Goal: Transaction & Acquisition: Obtain resource

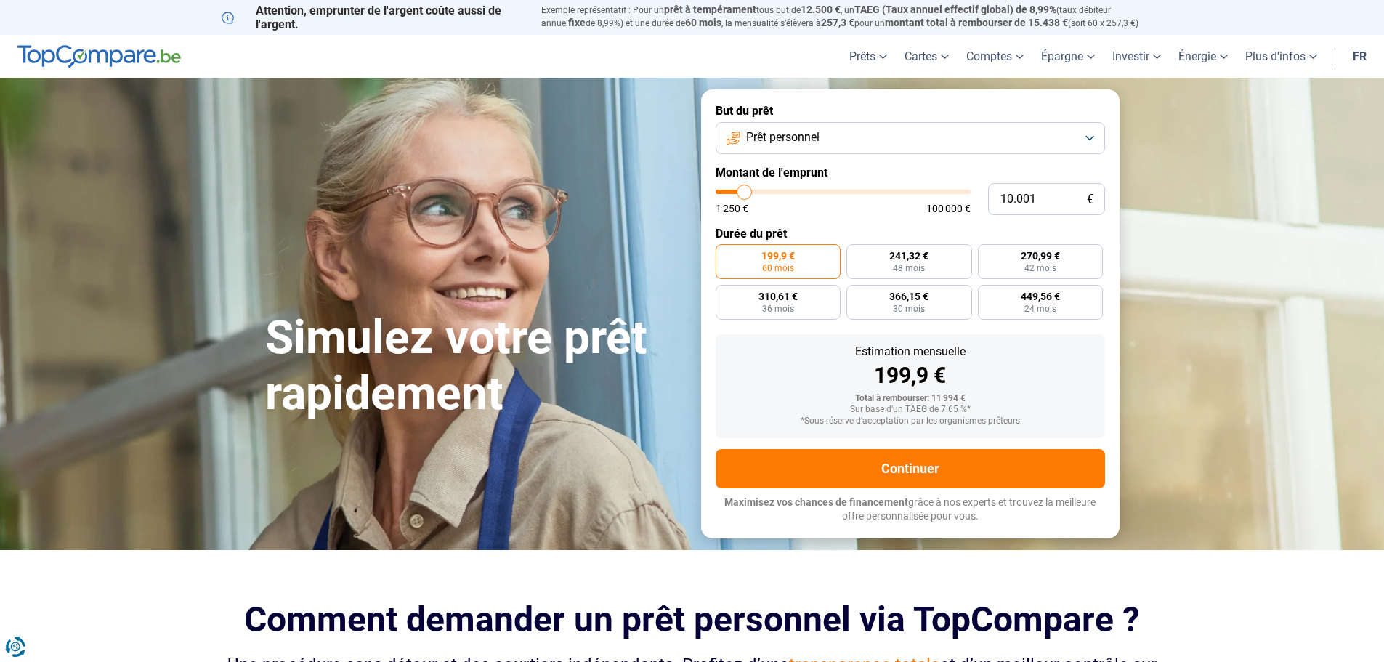
click at [873, 127] on button "Prêt personnel" at bounding box center [910, 138] width 389 height 32
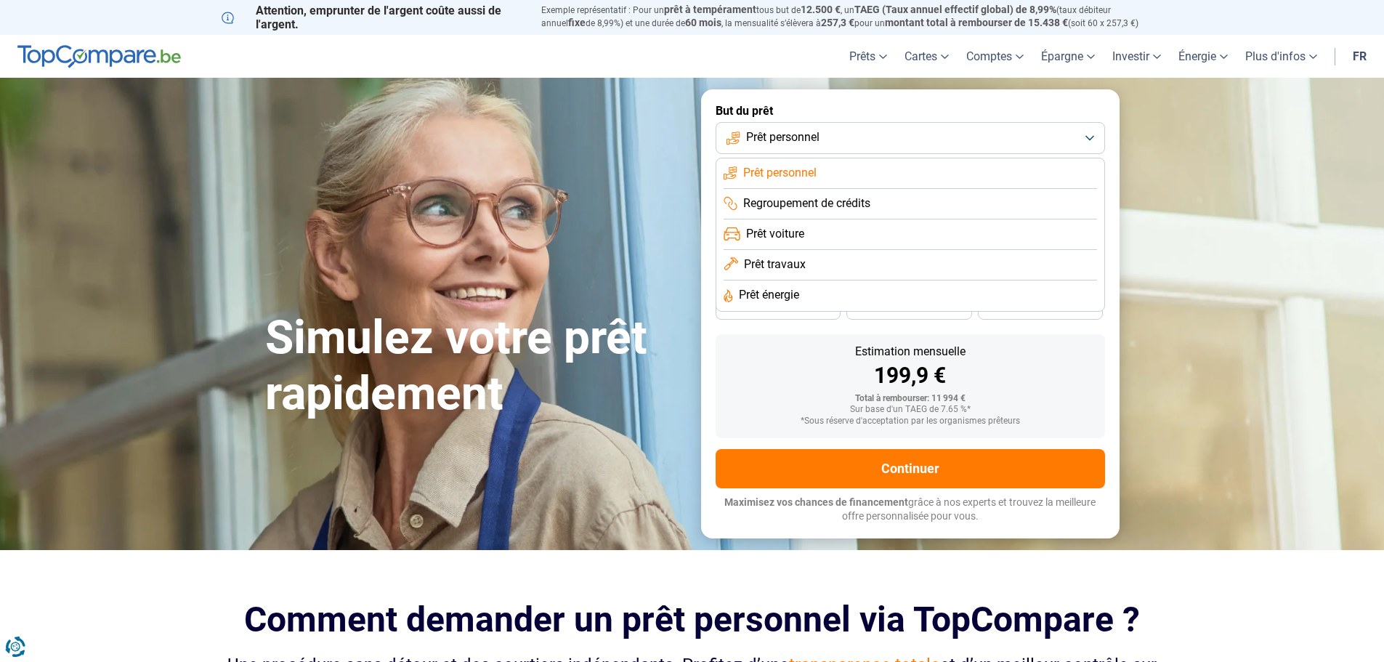
click at [836, 219] on li "Regroupement de crédits" at bounding box center [910, 234] width 373 height 31
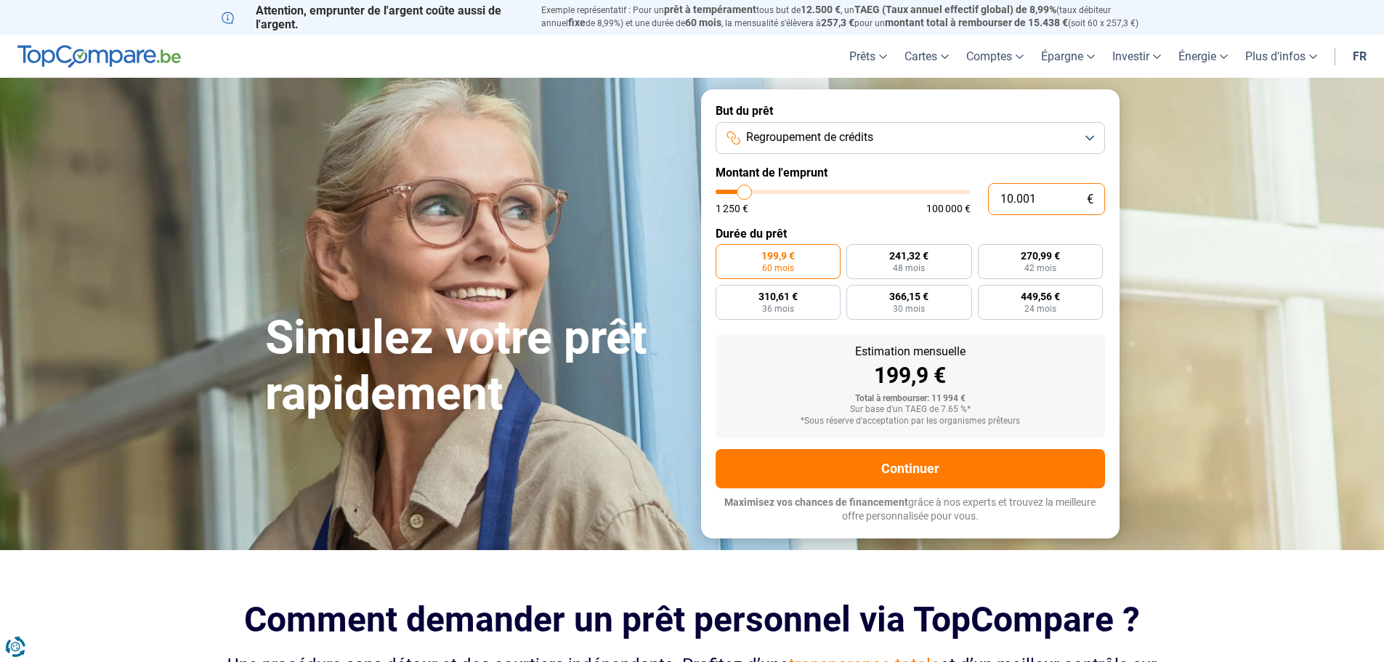
drag, startPoint x: 998, startPoint y: 195, endPoint x: 1006, endPoint y: 194, distance: 8.1
click at [1006, 194] on input "10.001" at bounding box center [1046, 199] width 117 height 32
type input "80.001"
type input "80000"
type input "80.001"
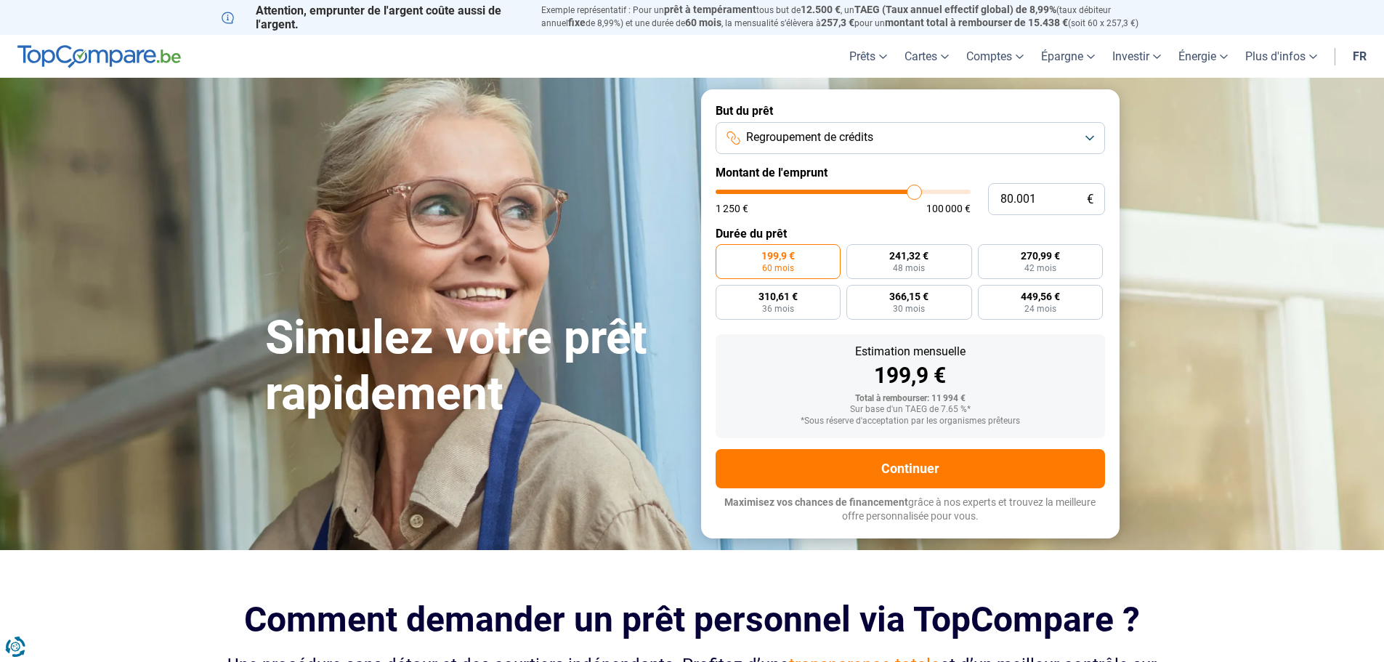
type input "80000"
radio input "false"
click at [958, 221] on form "But du prêt Regroupement de crédits Montant de l'emprunt 80.001 € 1 250 € 100 0…" at bounding box center [910, 313] width 418 height 448
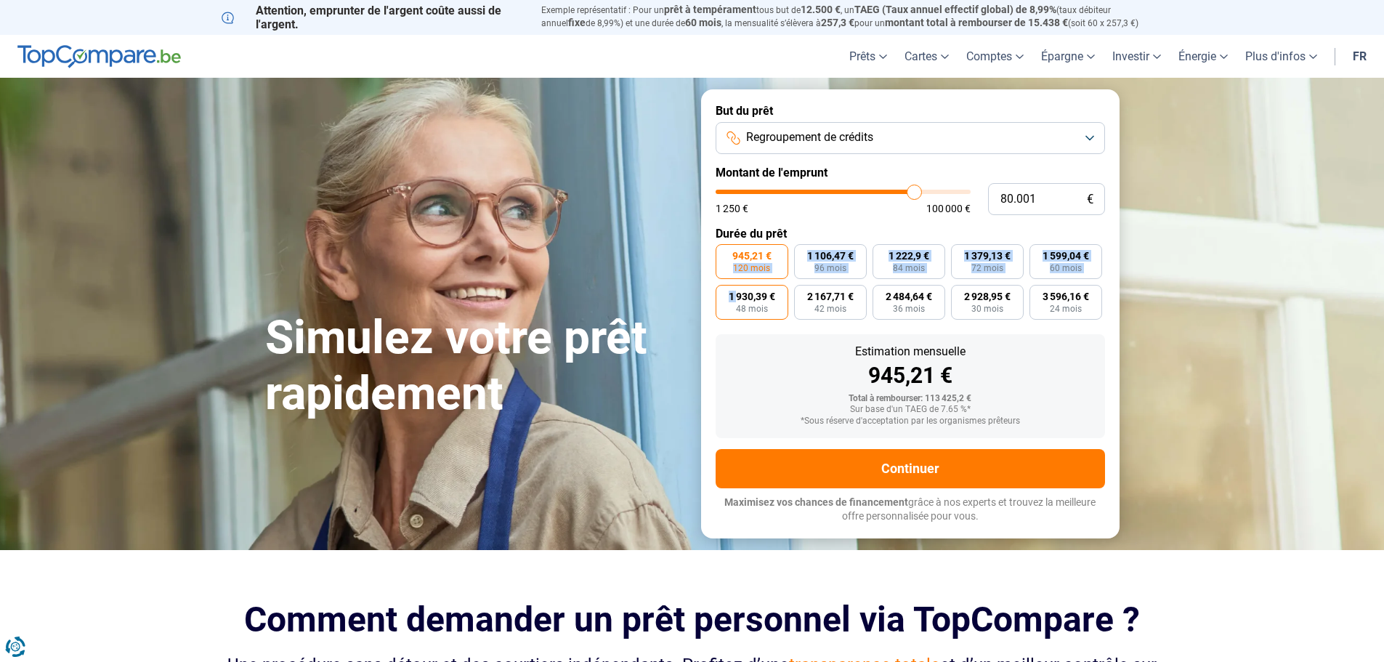
drag, startPoint x: 735, startPoint y: 277, endPoint x: 735, endPoint y: 286, distance: 9.5
click at [735, 286] on div "945,21 € 120 mois 1 106,47 € 96 mois 1 222,9 € 84 mois 1 379,13 € 72 mois 1 599…" at bounding box center [910, 282] width 389 height 76
click at [739, 267] on span "120 mois" at bounding box center [751, 268] width 37 height 9
click at [725, 254] on input "945,21 € 120 mois" at bounding box center [720, 248] width 9 height 9
click at [862, 134] on span "Regroupement de crédits" at bounding box center [809, 137] width 127 height 16
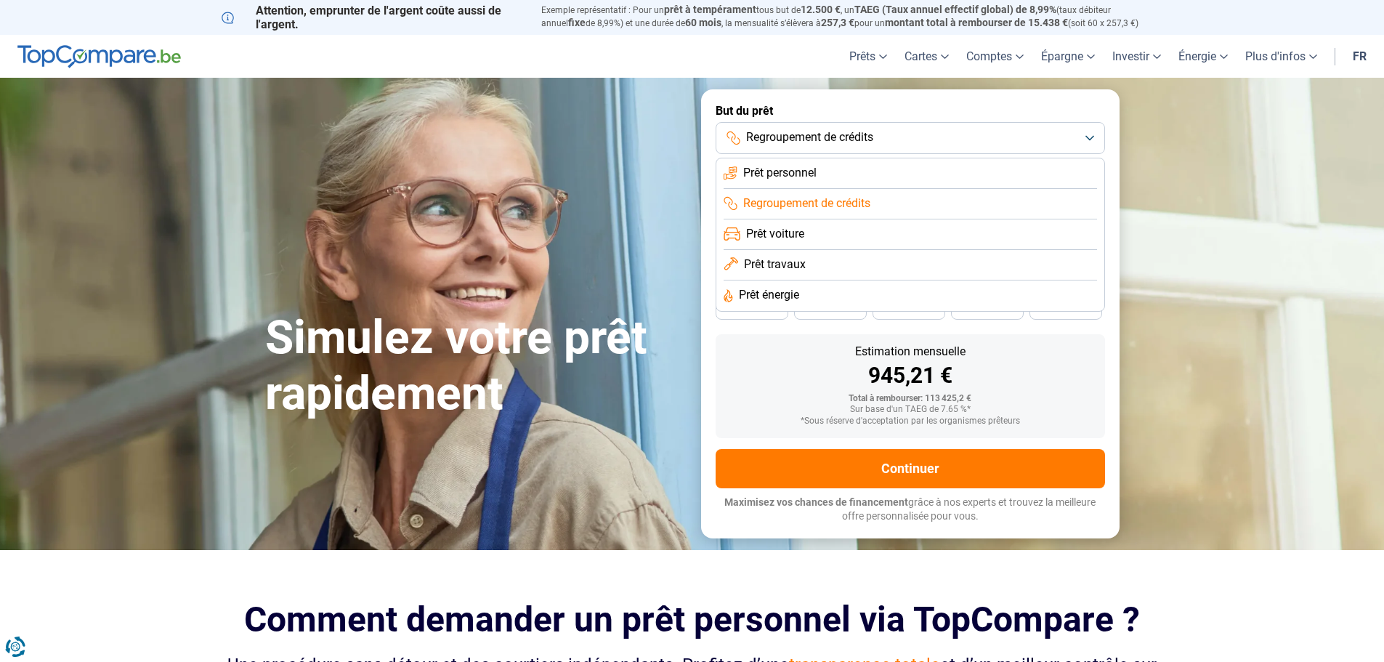
click at [1150, 190] on section "Simulez votre prêt rapidement Simulez votre prêt rapidement But du prêt Regroup…" at bounding box center [692, 314] width 1384 height 472
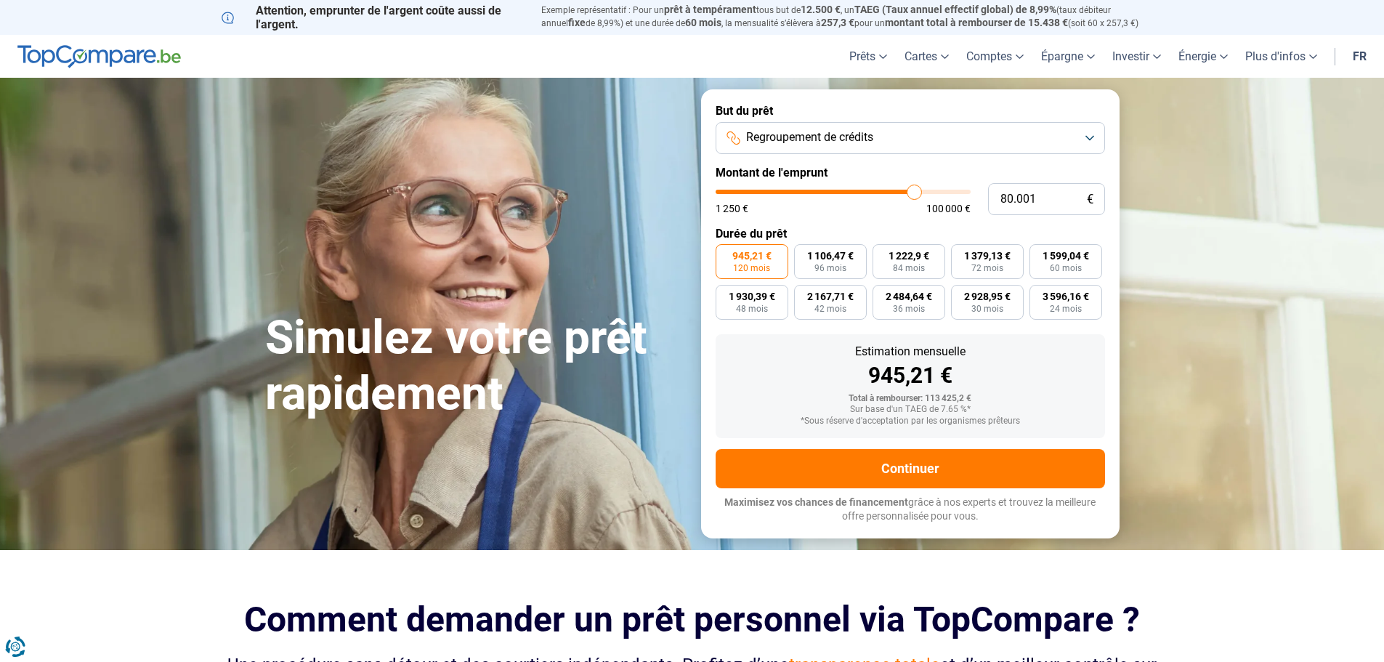
click at [817, 151] on button "Regroupement de crédits" at bounding box center [910, 138] width 389 height 32
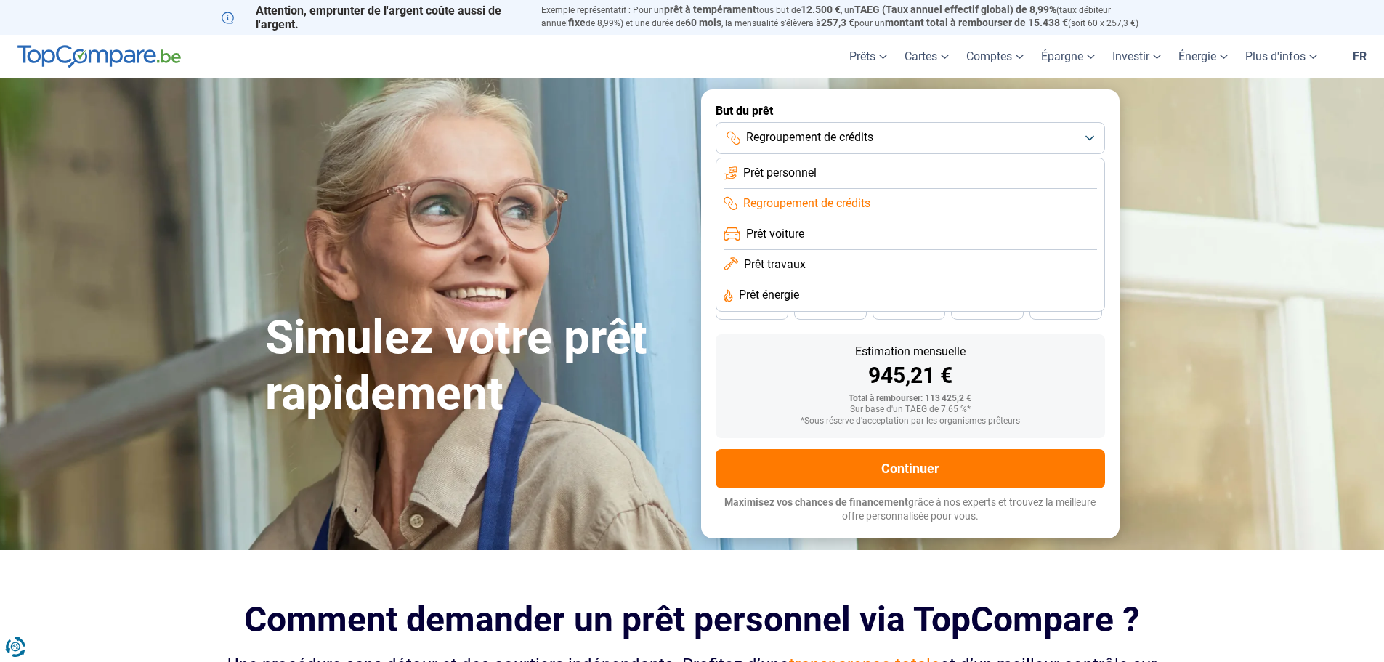
click at [791, 264] on span "Prêt travaux" at bounding box center [775, 264] width 62 height 16
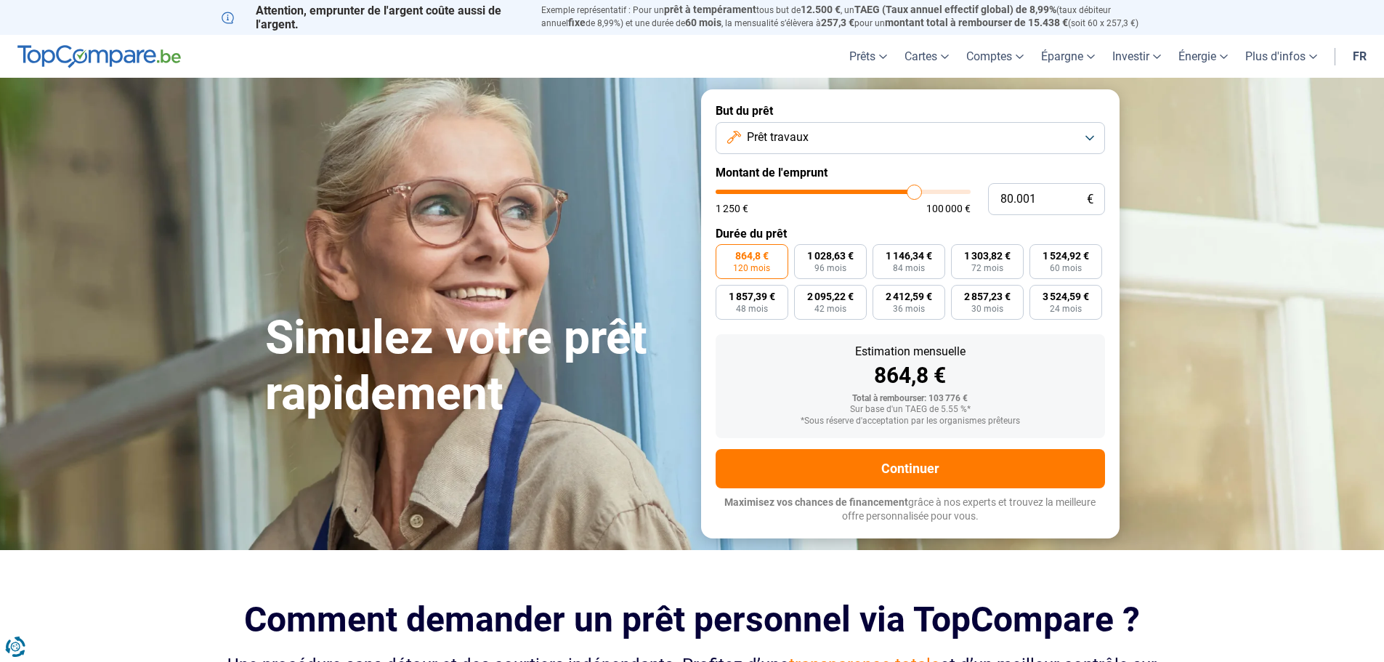
type input "80.250"
type input "80250"
type input "80.750"
type input "80750"
type input "81.000"
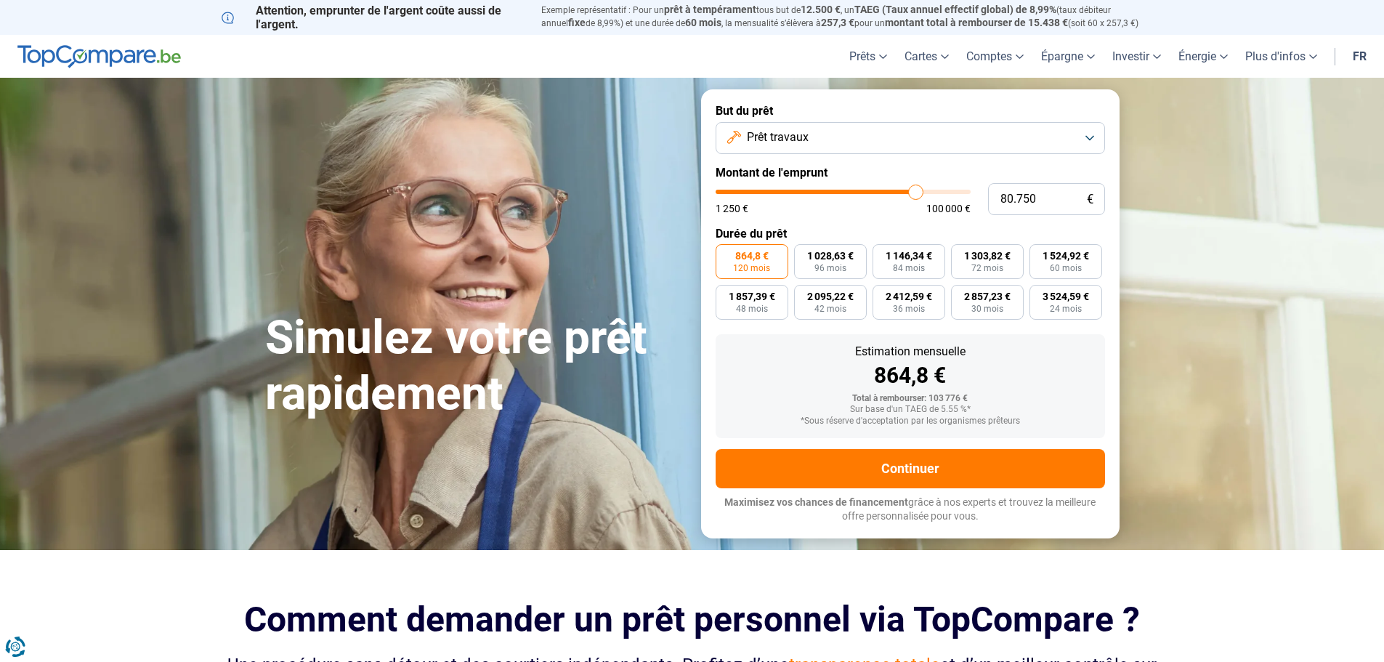
type input "81000"
type input "81.250"
type input "81250"
type input "81.500"
type input "81500"
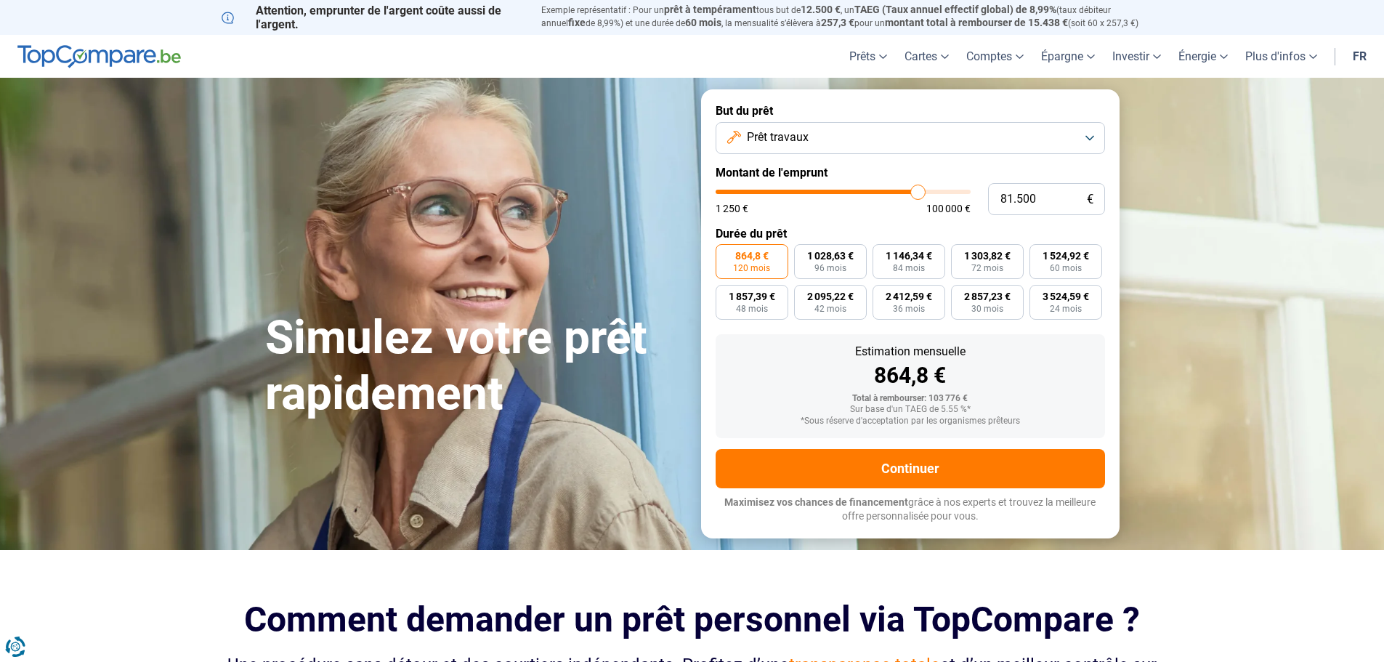
type input "81.750"
type input "81750"
type input "82.250"
type input "82250"
type input "82.500"
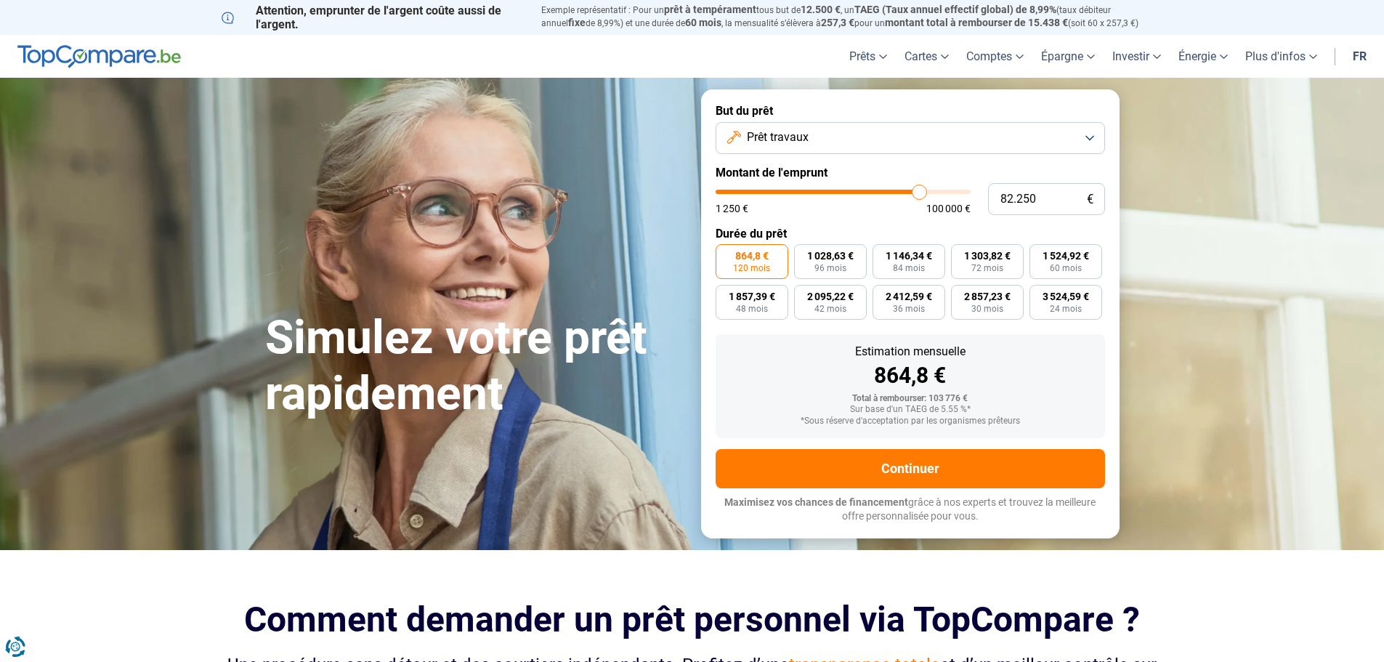
type input "82500"
type input "82.750"
type input "82750"
type input "83.000"
type input "83000"
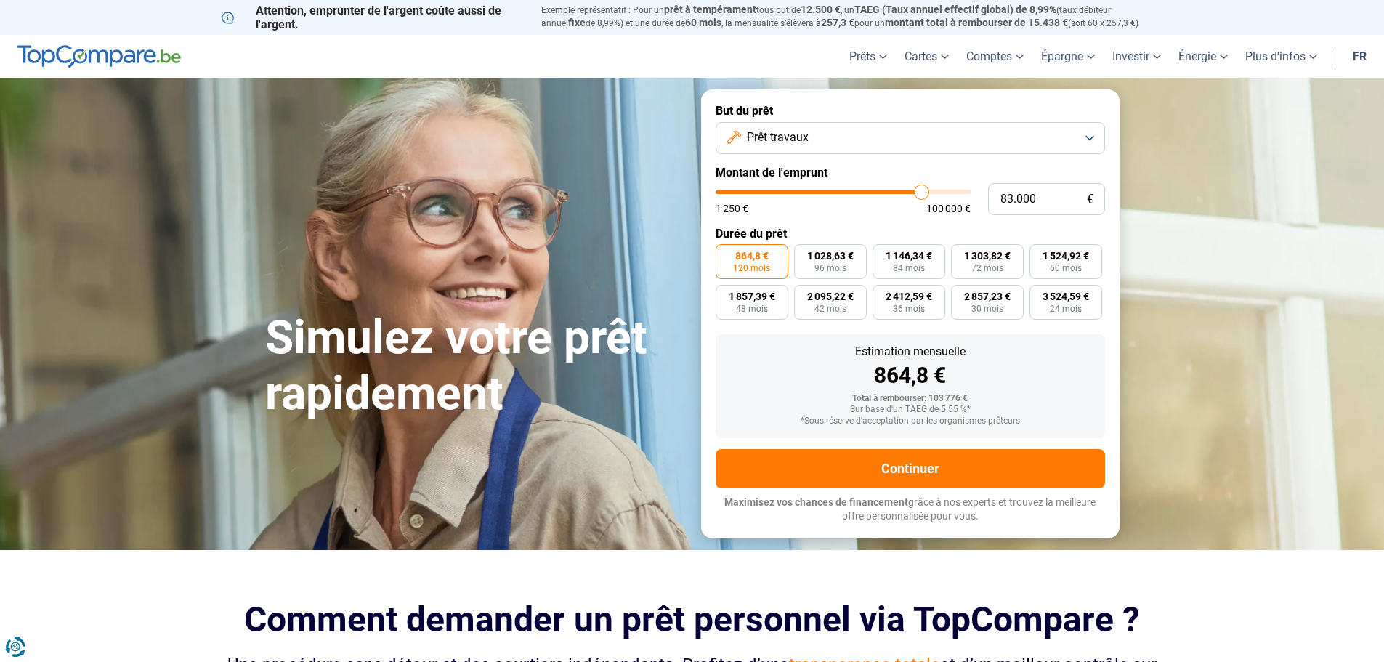
type input "83.750"
type input "83750"
type input "84.000"
type input "84000"
type input "84.500"
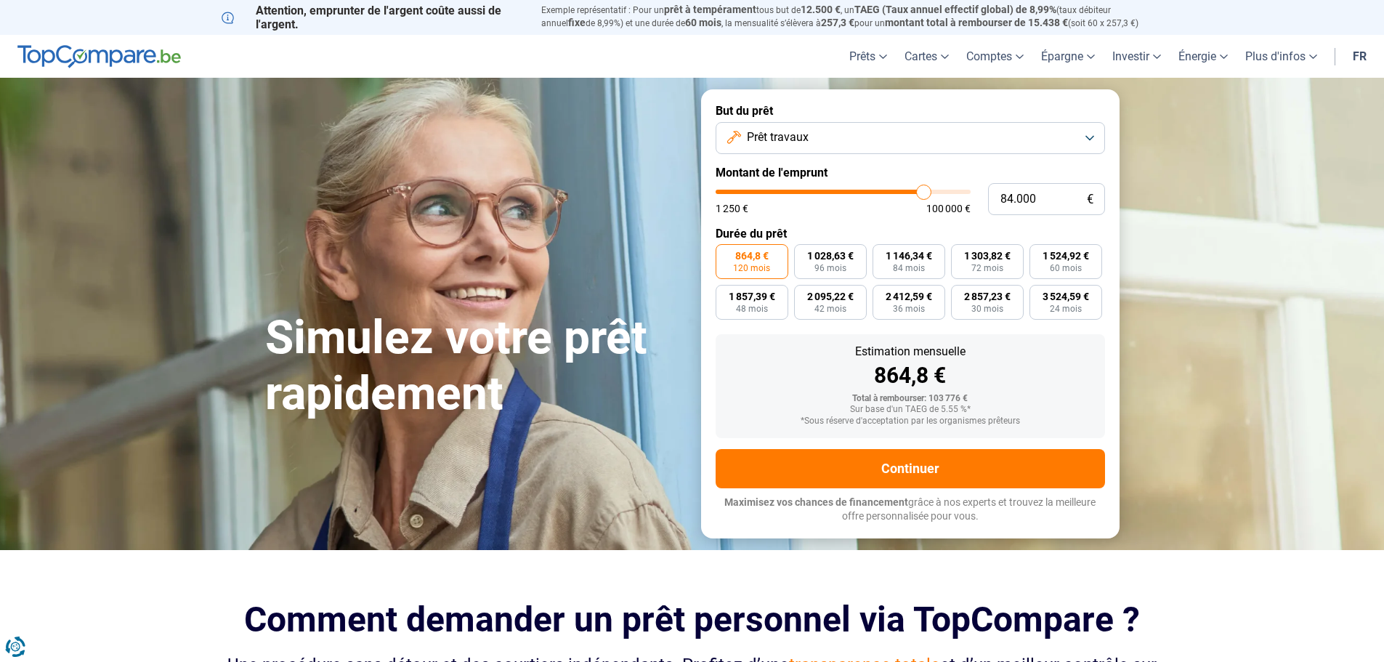
type input "84500"
type input "85.250"
type input "85250"
type input "85.500"
type input "85500"
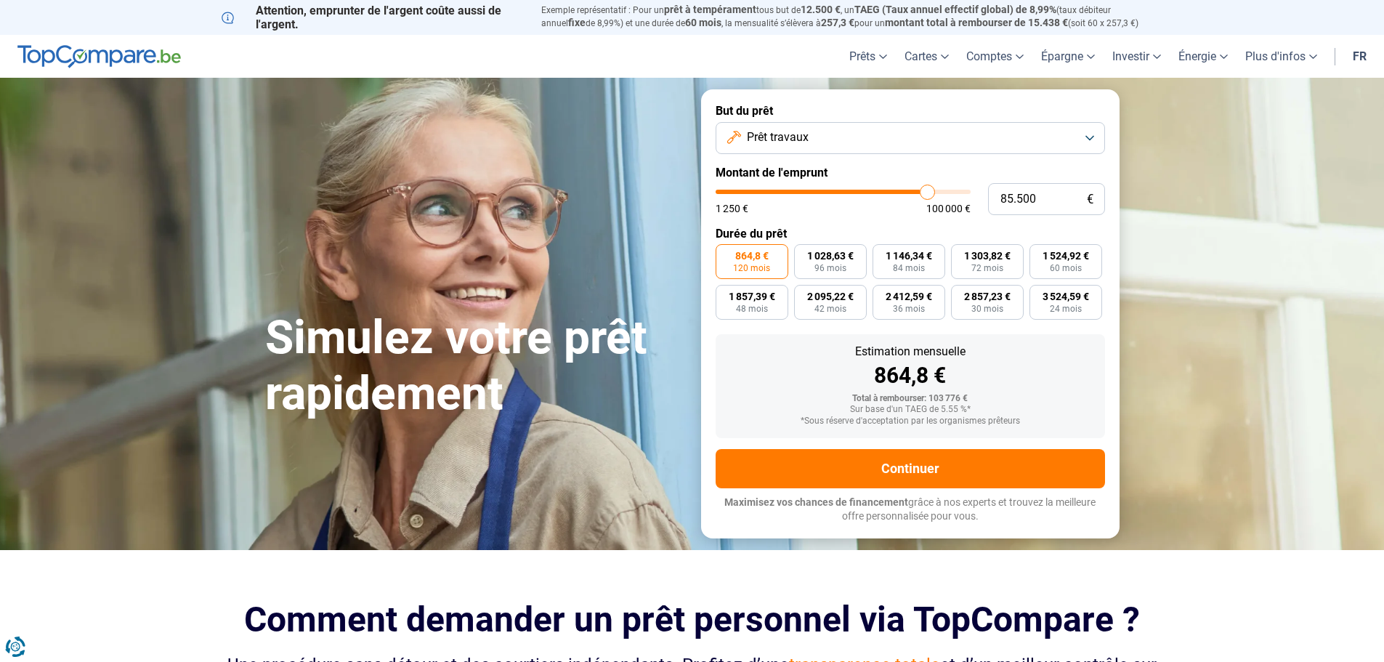
type input "86.500"
type input "86500"
type input "87.000"
type input "87000"
type input "88.000"
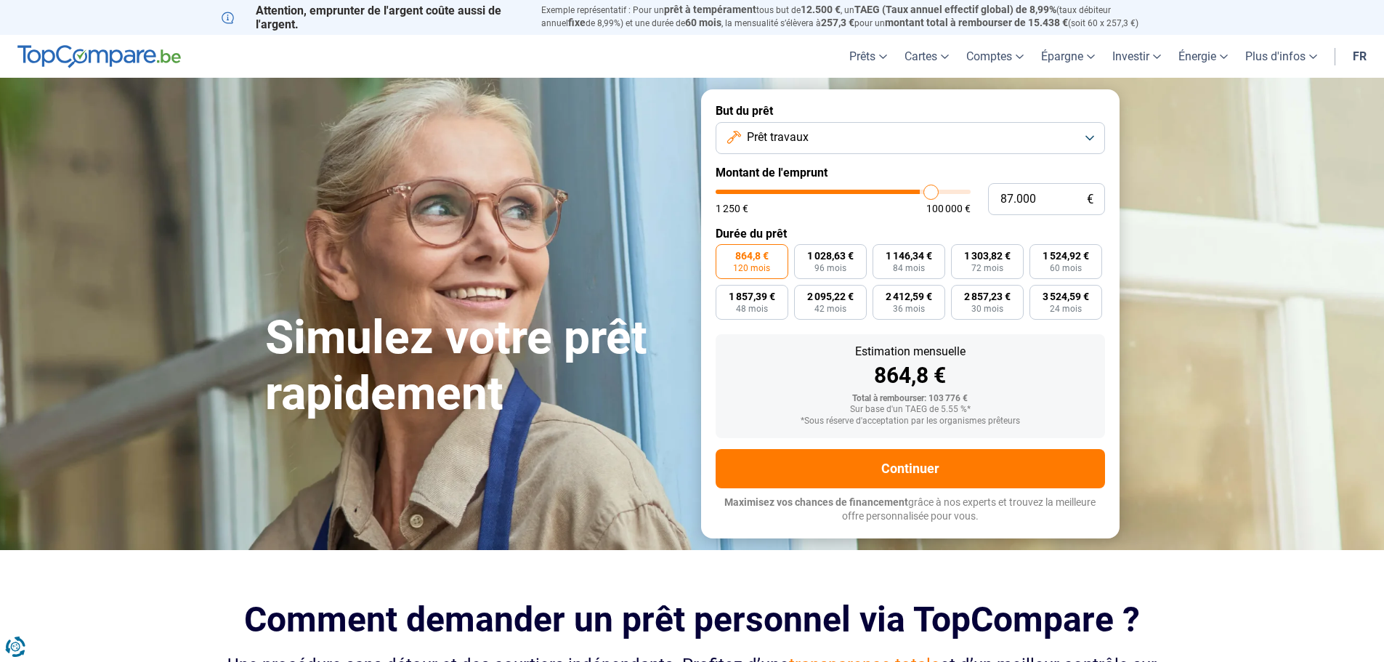
type input "88000"
type input "88.500"
type input "88500"
type input "89.000"
type input "89000"
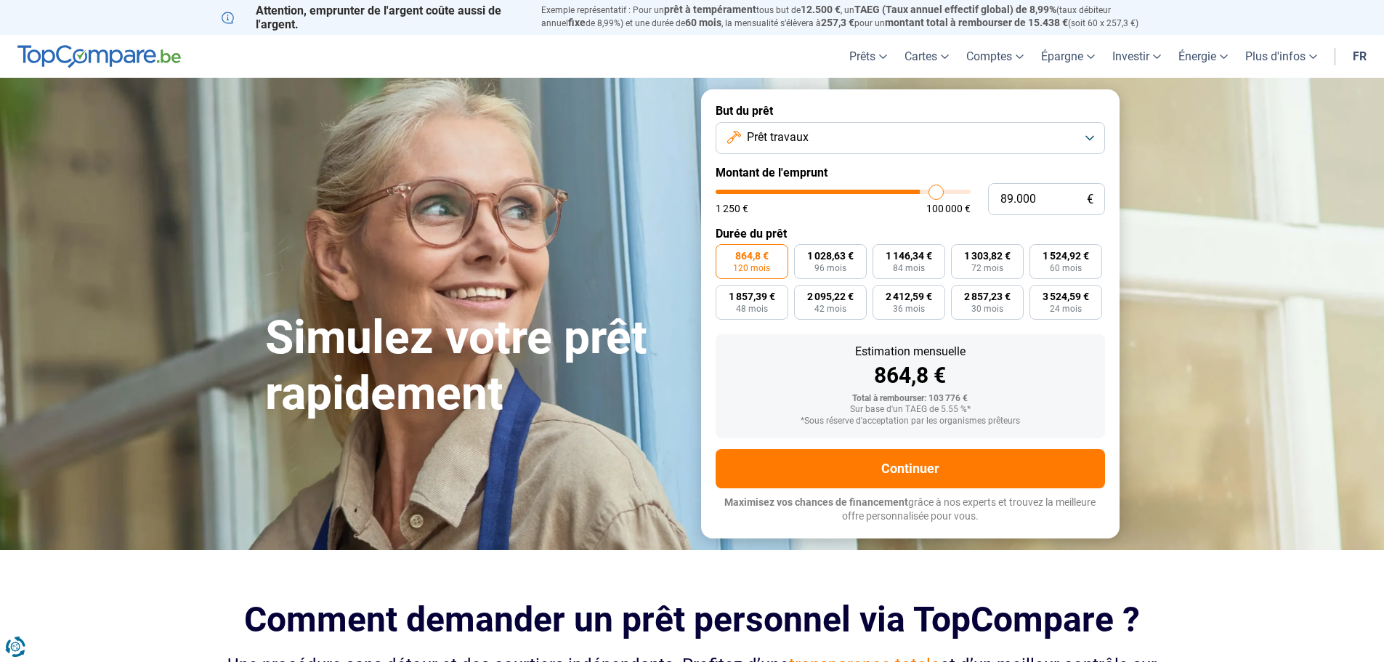
type input "90.250"
type input "90250"
type input "91.000"
type input "91000"
type input "91.500"
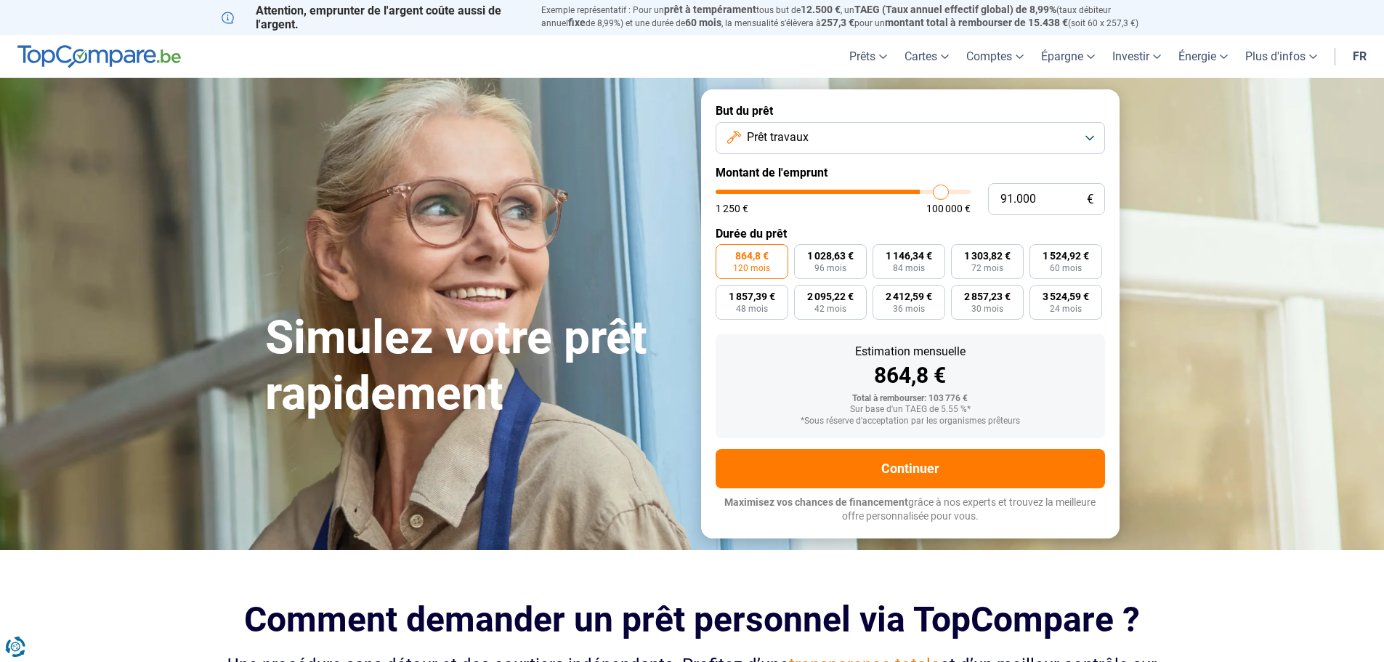
type input "91500"
type input "92.750"
type input "92750"
type input "93.250"
type input "93250"
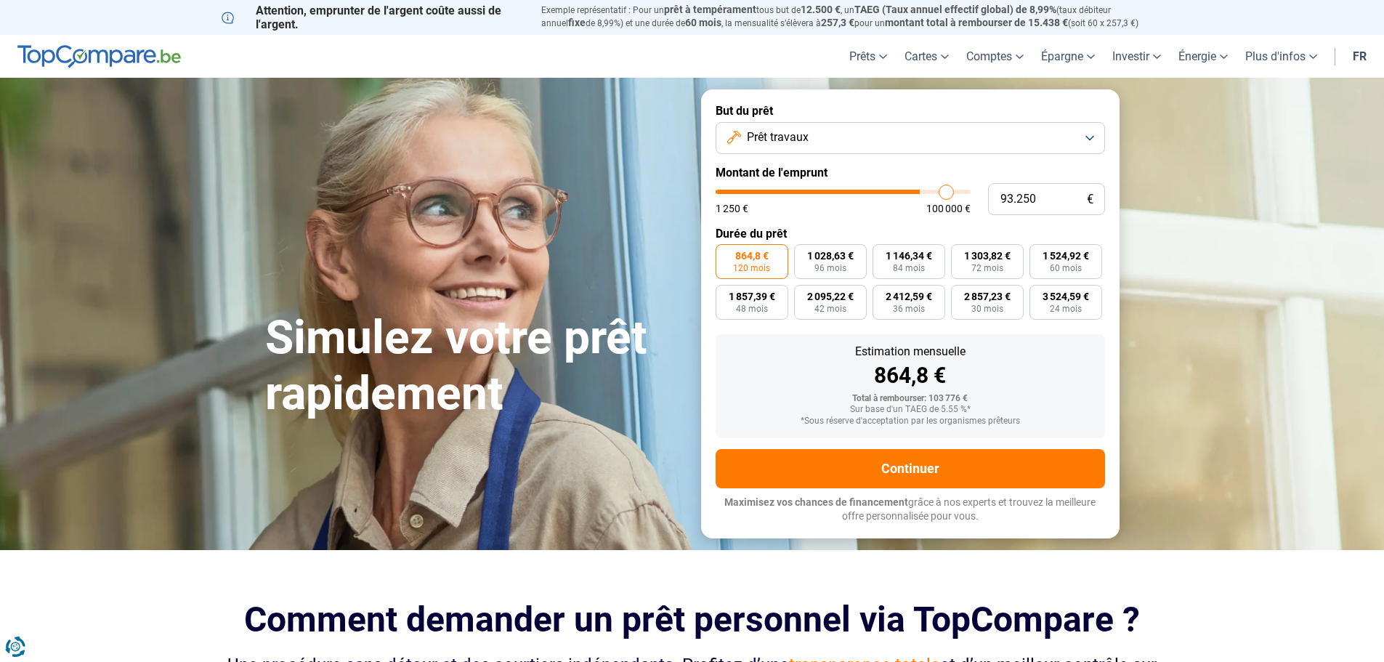
type input "94.250"
type input "94250"
type input "94.750"
type input "94750"
type input "95.750"
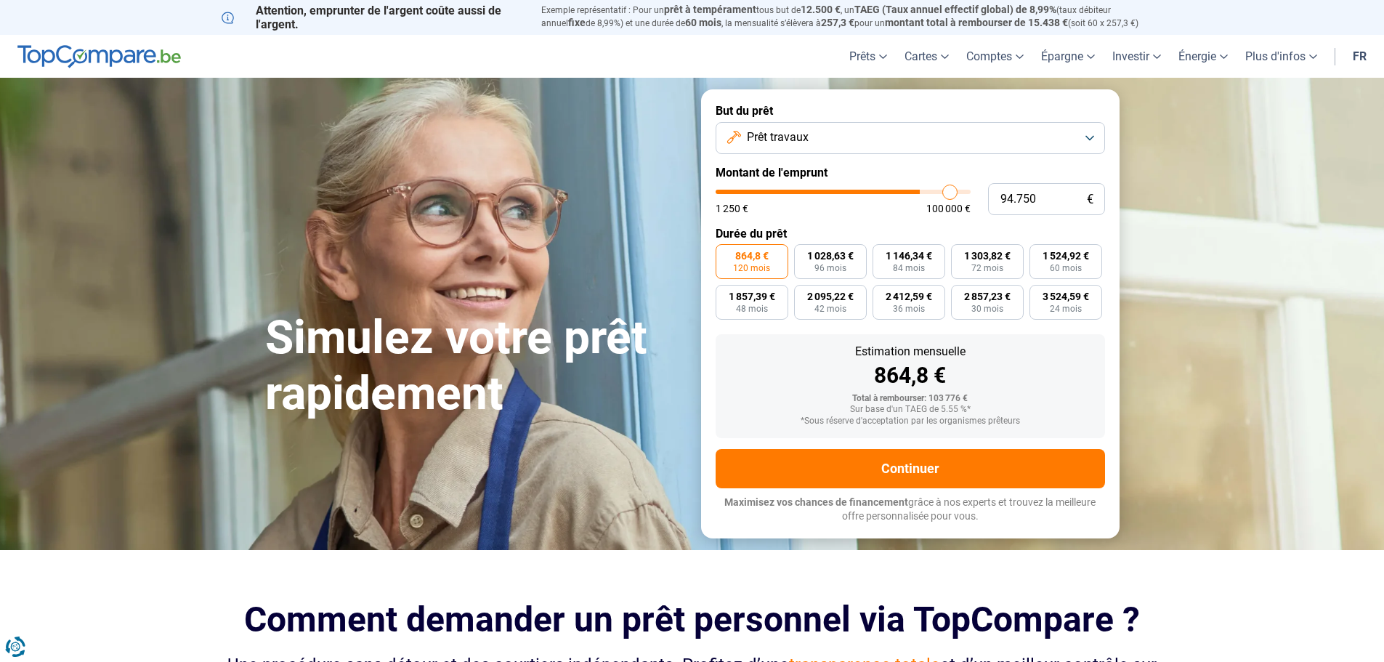
type input "95750"
type input "96.500"
type input "96500"
type input "97.500"
type input "97500"
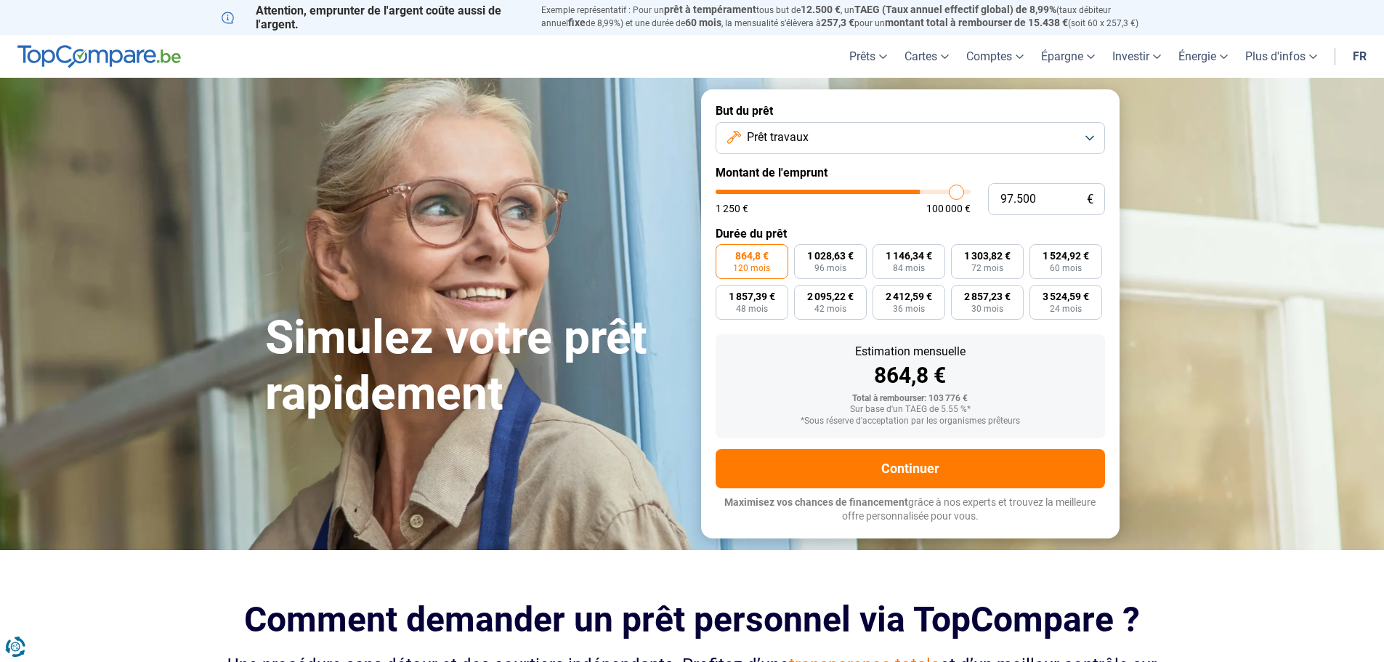
type input "98.750"
type input "98750"
type input "99.250"
type input "99250"
type input "100.000"
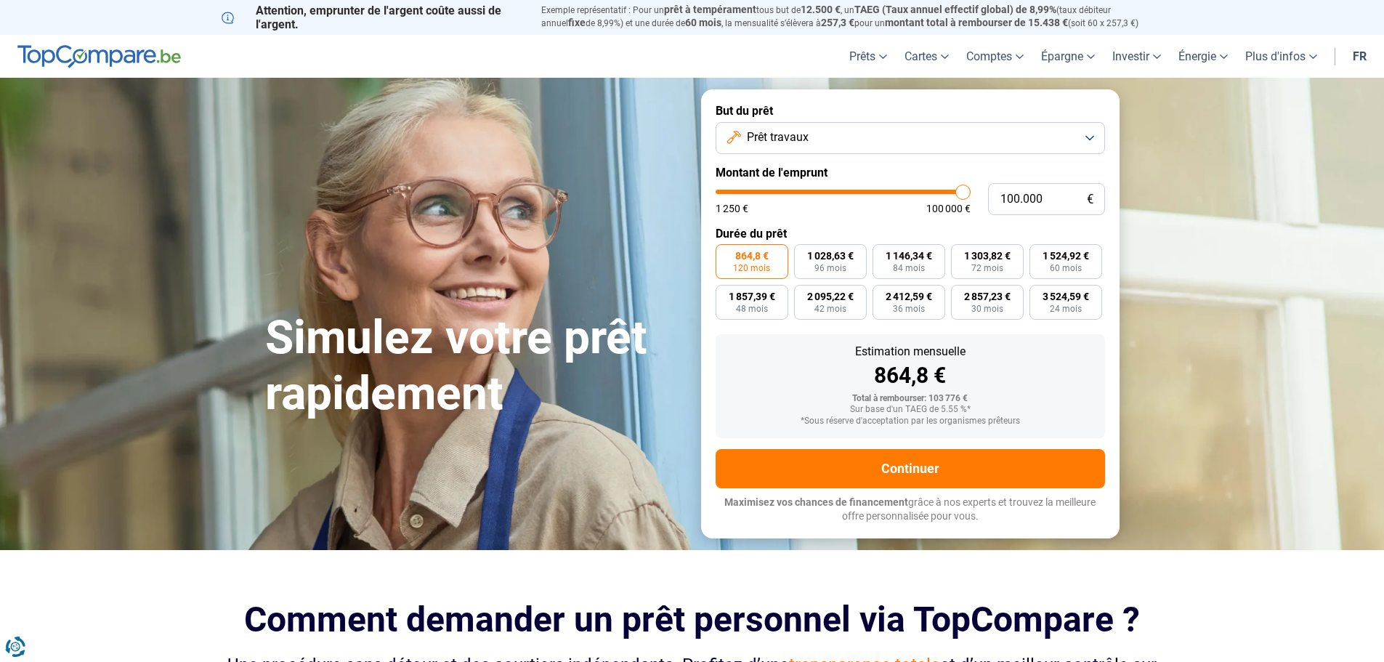
drag, startPoint x: 915, startPoint y: 190, endPoint x: 1011, endPoint y: 190, distance: 95.9
type input "100000"
click at [971, 190] on input "range" at bounding box center [843, 192] width 255 height 4
click at [855, 132] on button "Prêt travaux" at bounding box center [910, 138] width 389 height 32
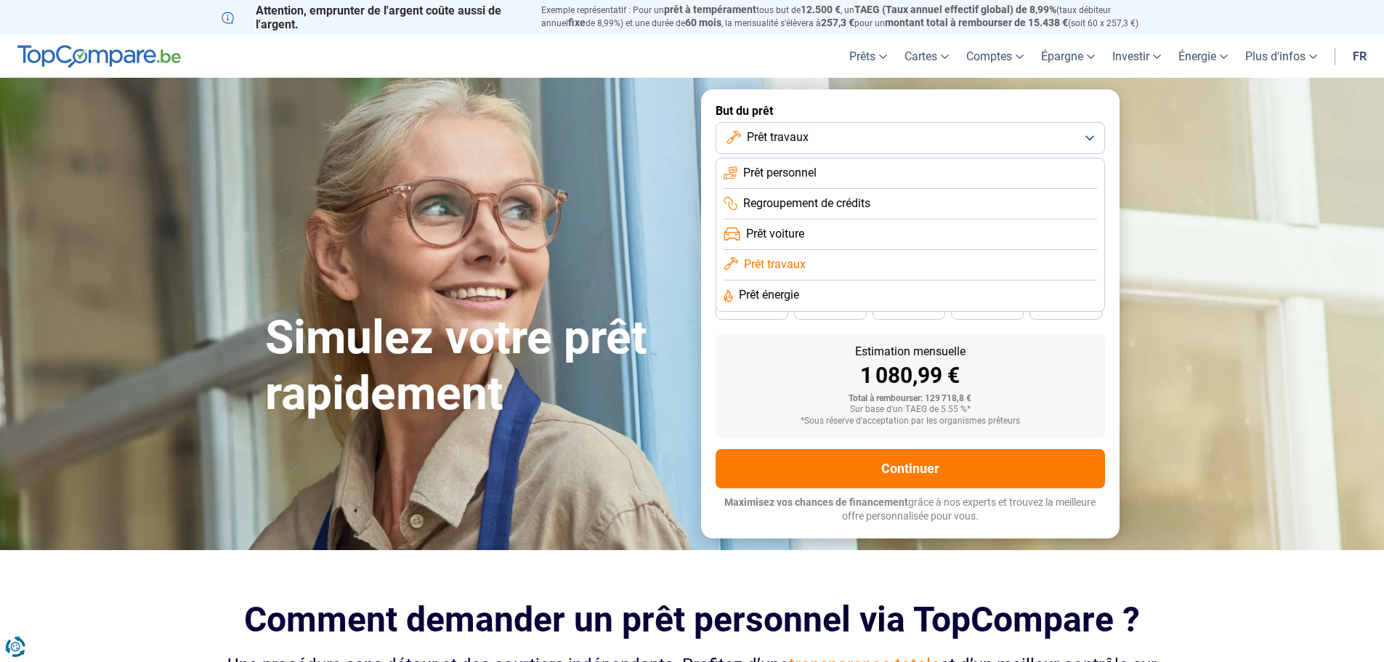
click at [786, 342] on div "Estimation mensuelle 1 080,99 € Total à rembourser: 129 718,8 € Sur base d'un T…" at bounding box center [910, 386] width 389 height 104
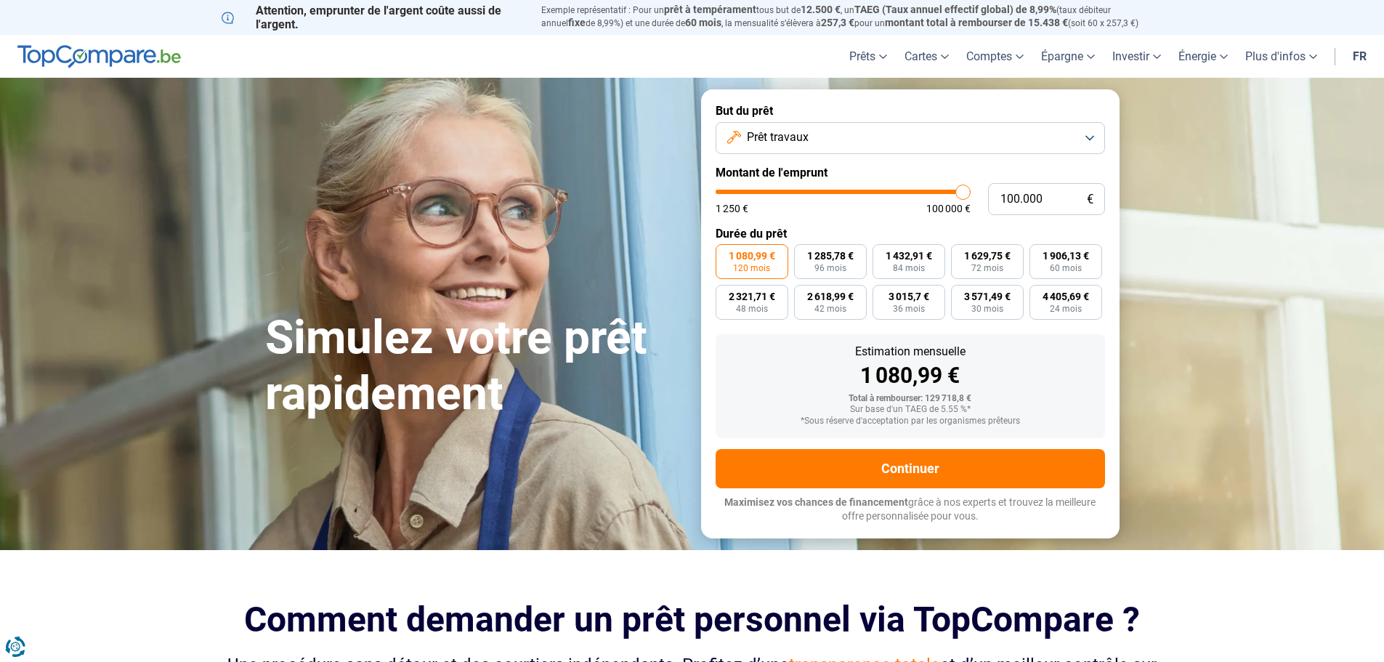
click at [806, 126] on button "Prêt travaux" at bounding box center [910, 138] width 389 height 32
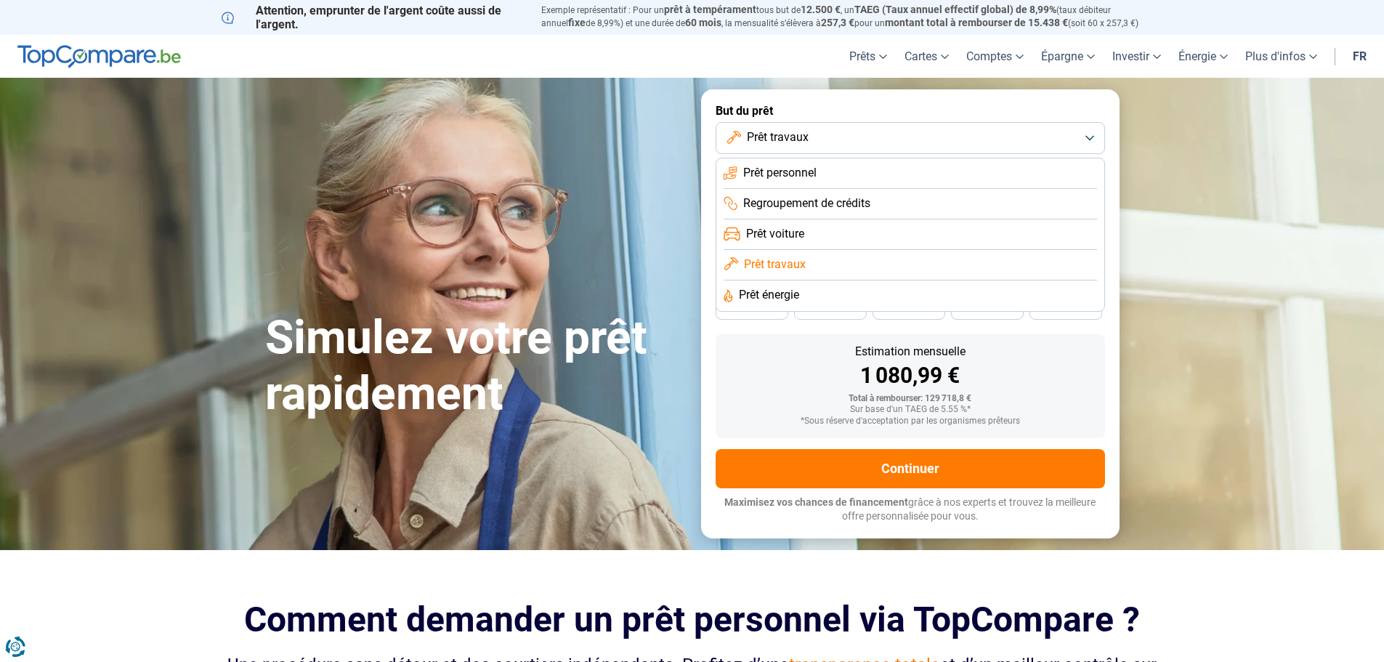
click at [817, 250] on li "Prêt voiture" at bounding box center [910, 265] width 373 height 31
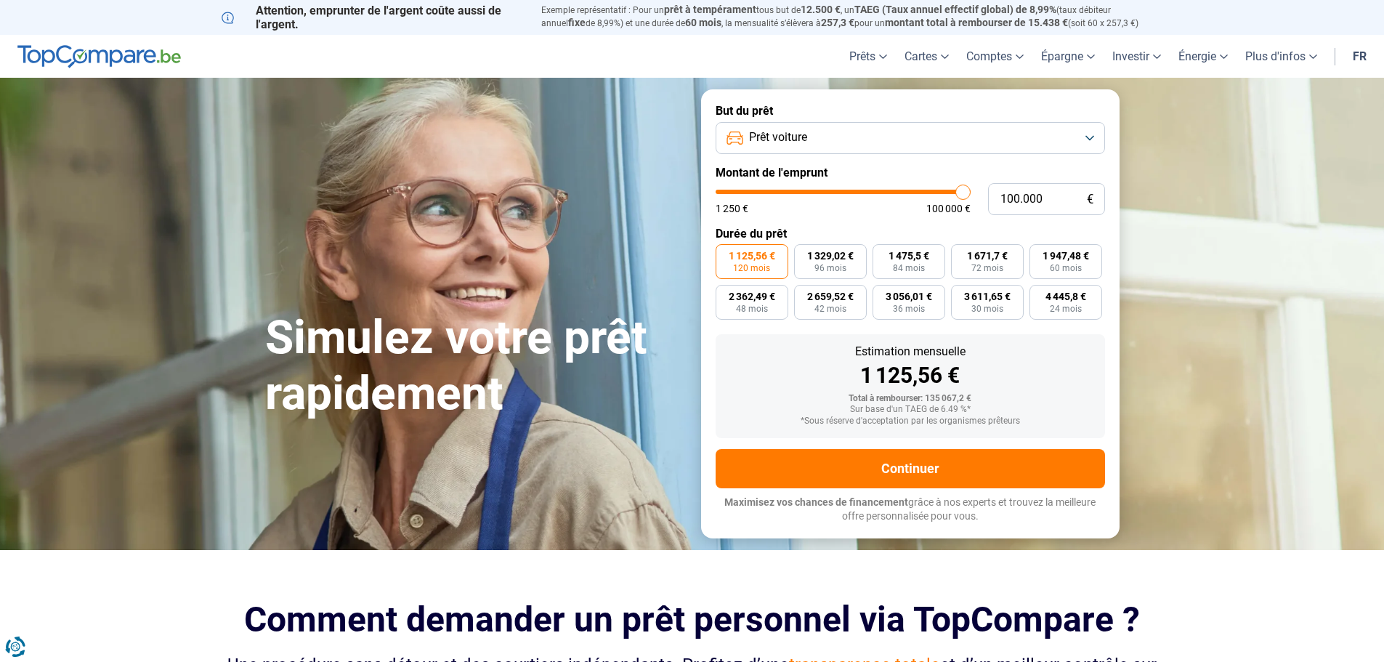
type input "99.500"
type input "99500"
type input "99.250"
type input "99250"
type input "98.500"
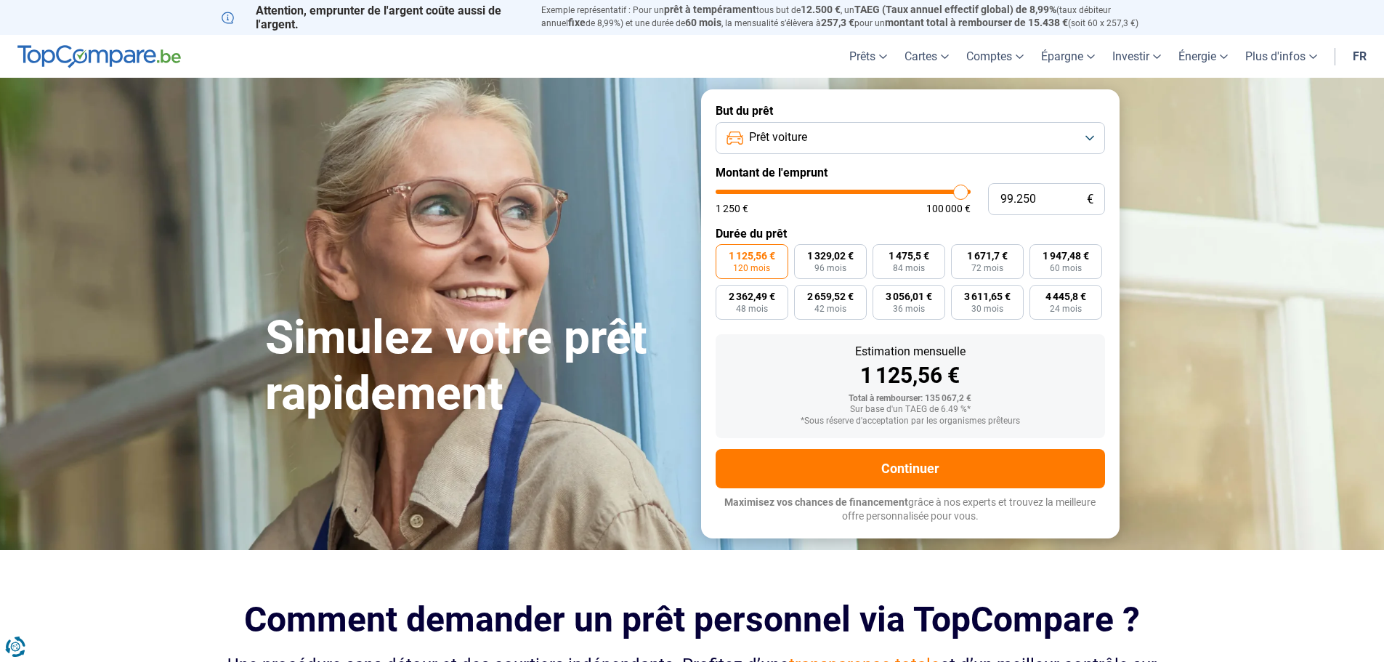
type input "98500"
type input "98.000"
type input "98000"
type input "97.250"
type input "97250"
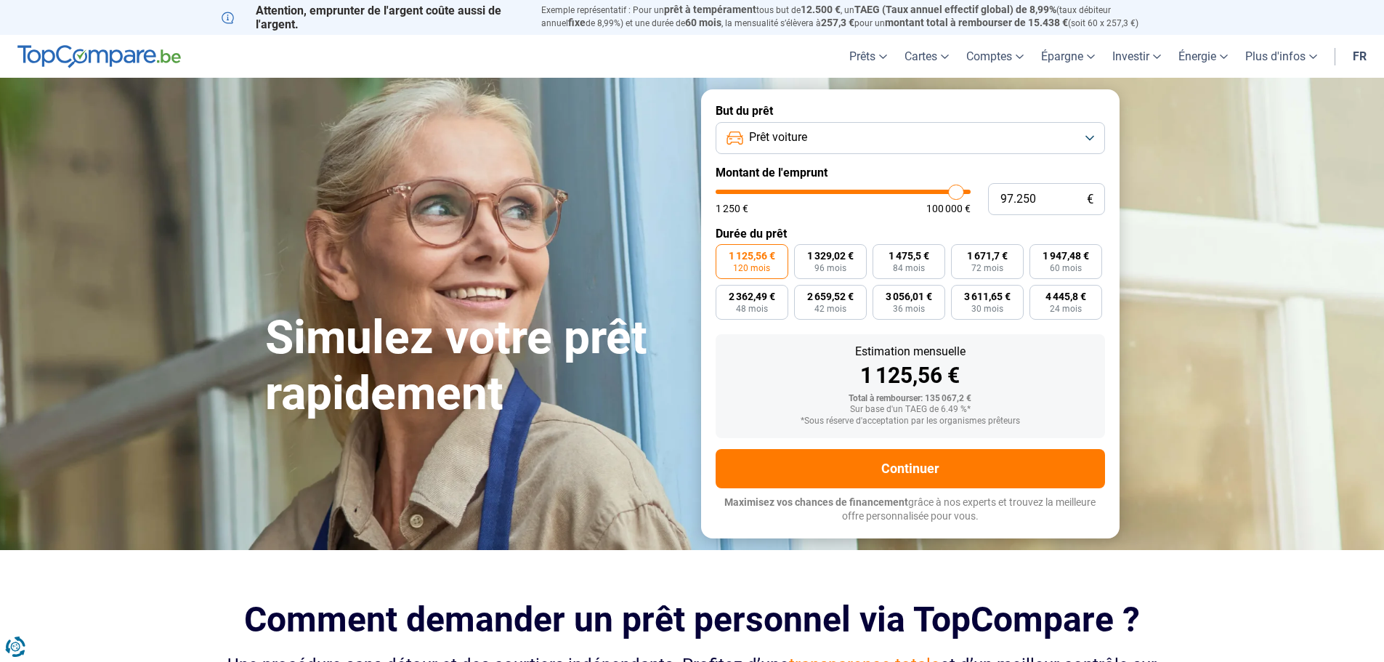
type input "96.500"
type input "96500"
type input "96.000"
type input "96000"
type input "95.500"
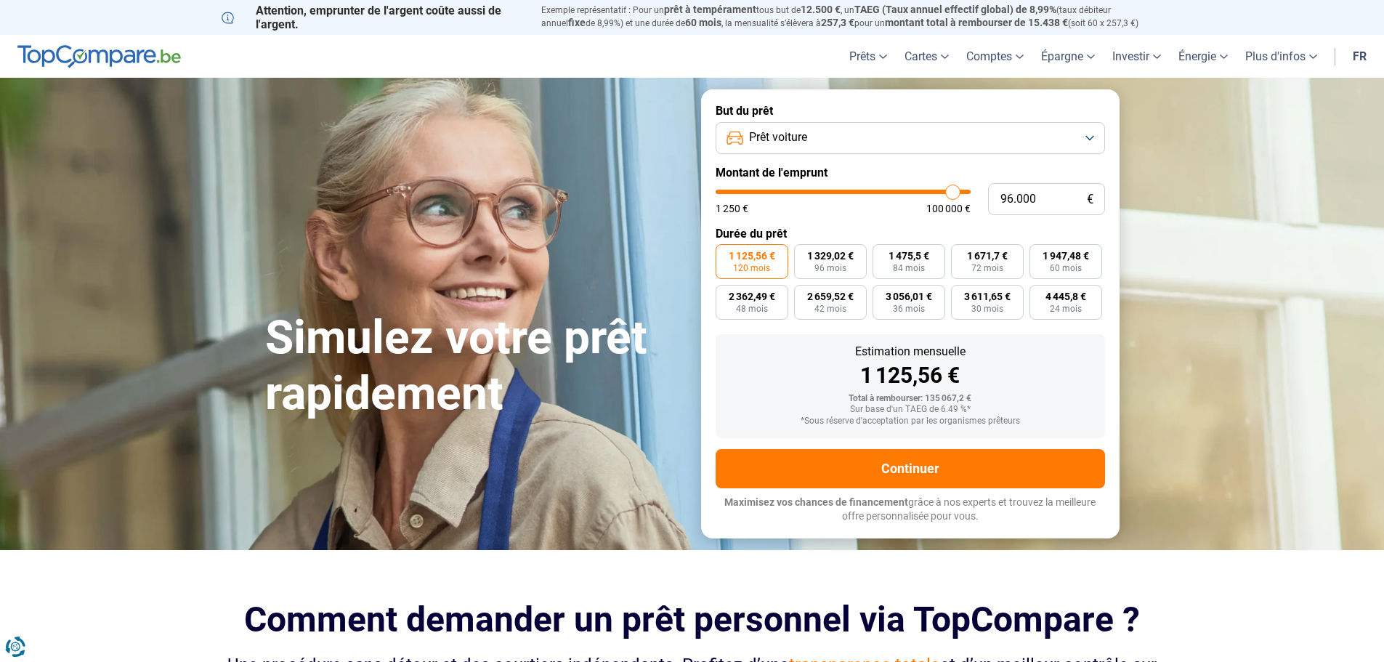
type input "95500"
type input "94.500"
type input "94500"
type input "93.250"
type input "93250"
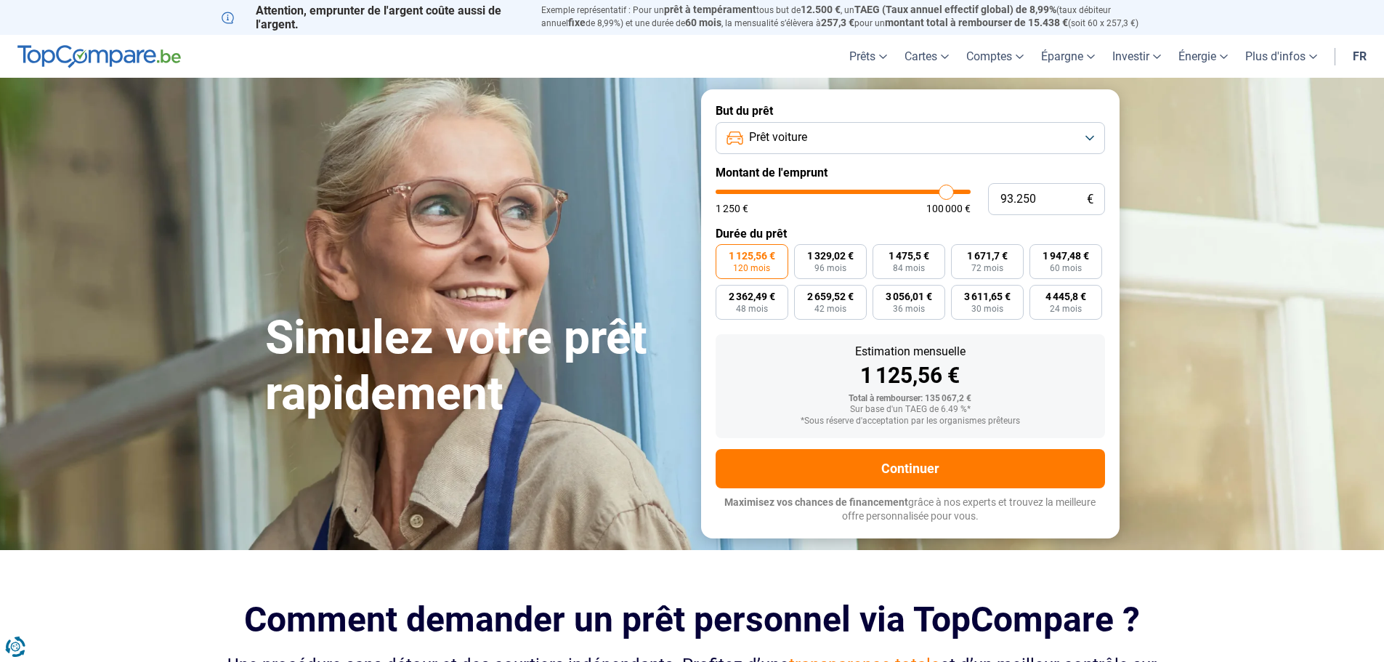
type input "92.500"
type input "92500"
type input "91.500"
type input "91500"
type input "90.500"
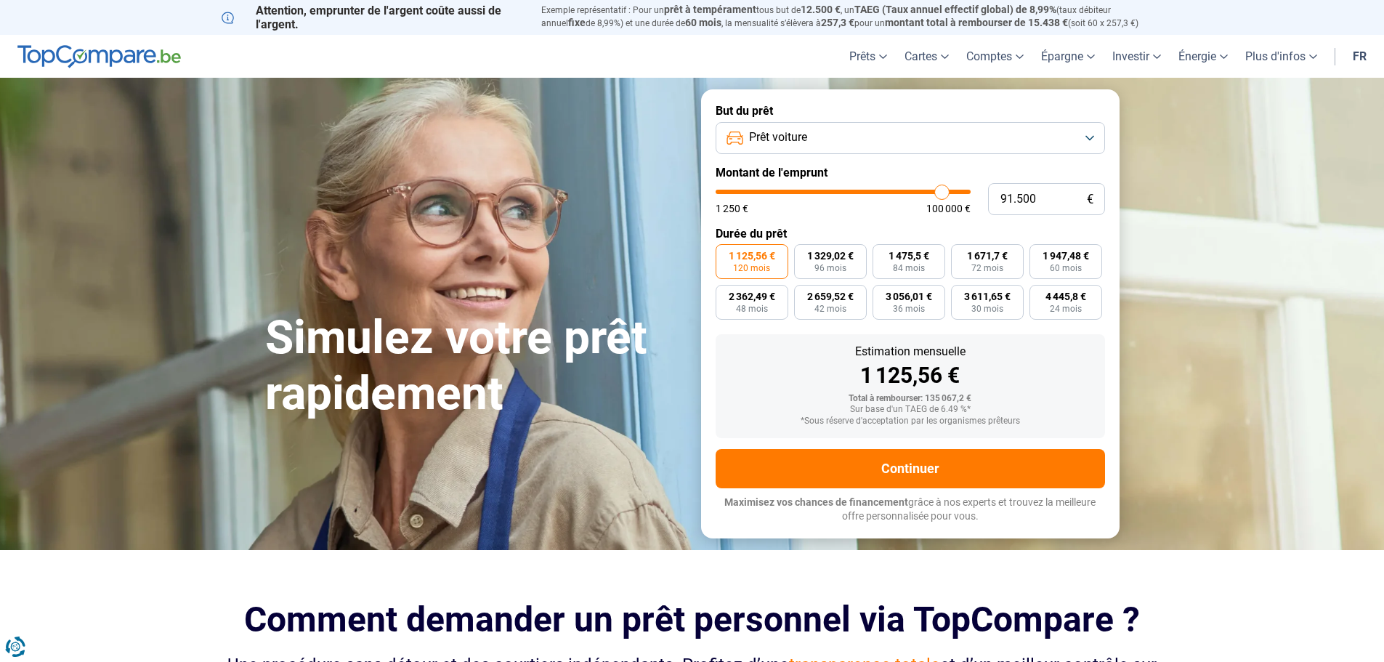
type input "90500"
type input "90.000"
type input "90000"
type input "88.750"
type input "88750"
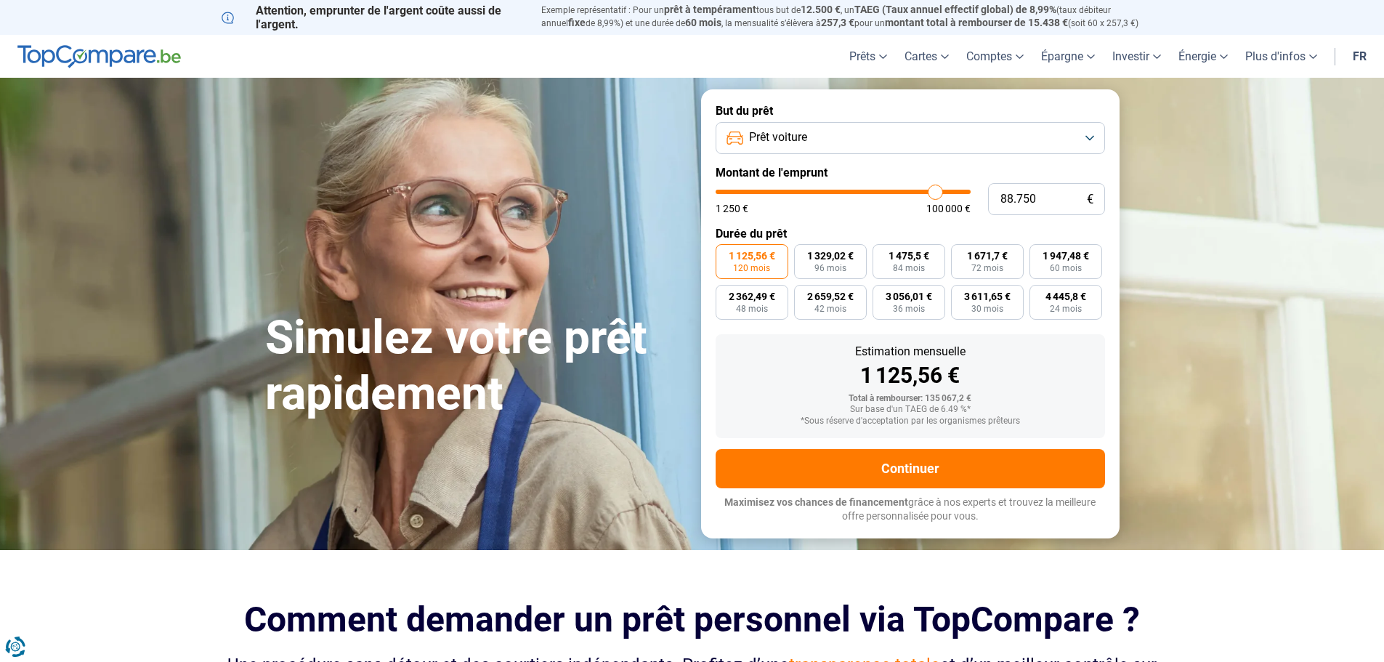
type input "87.500"
type input "87500"
type input "86.500"
type input "86500"
type input "85.500"
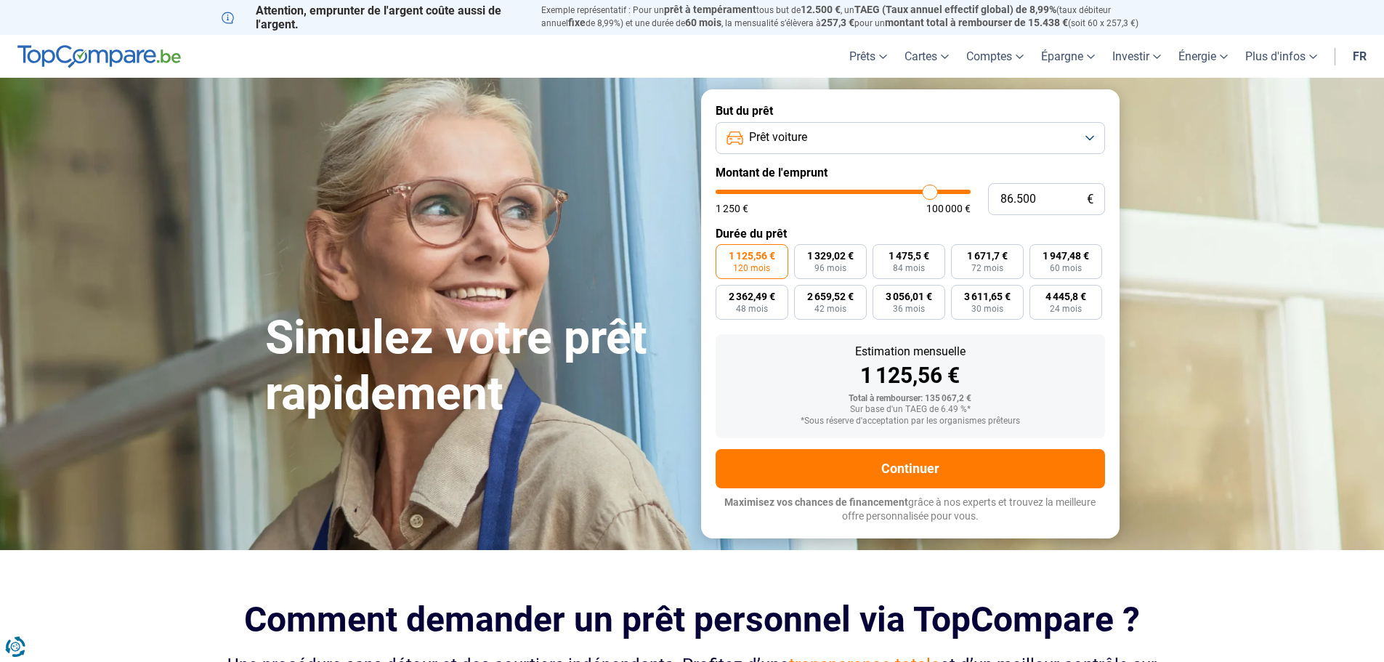
type input "85500"
type input "84.500"
type input "84500"
type input "83.750"
type input "83750"
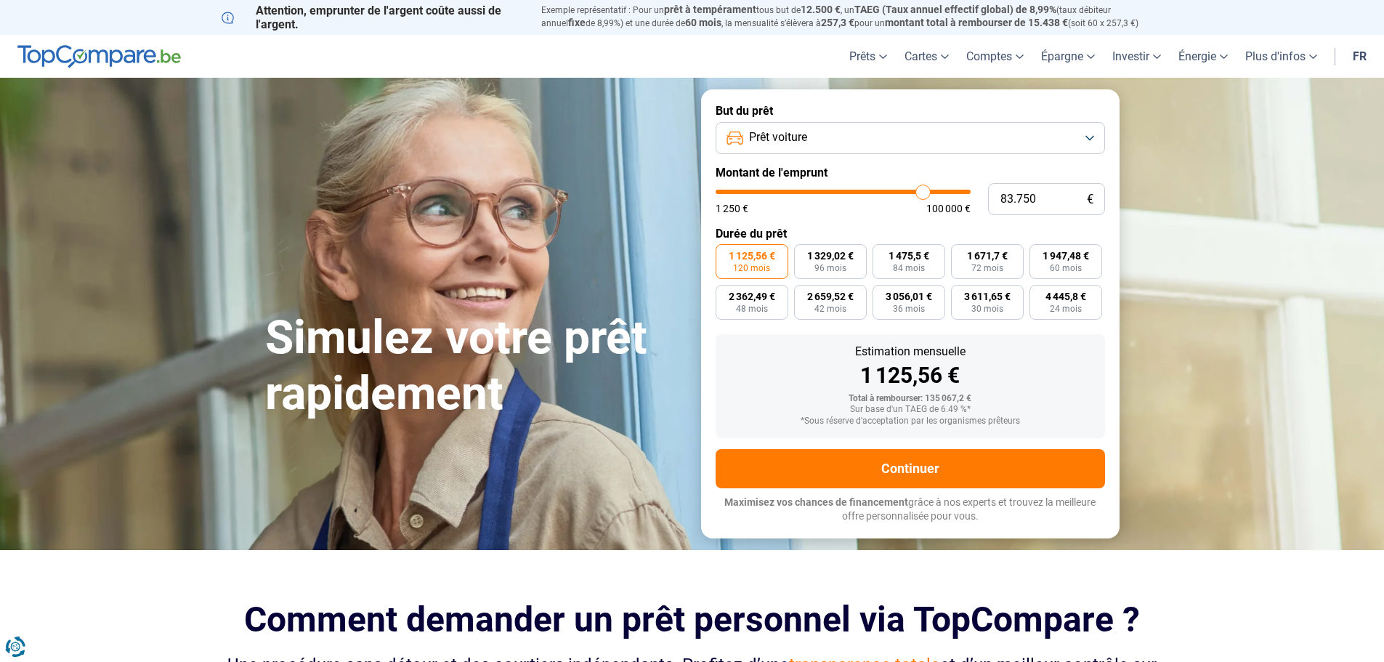
type input "82.750"
type input "82750"
type input "81.750"
type input "81750"
type input "81.000"
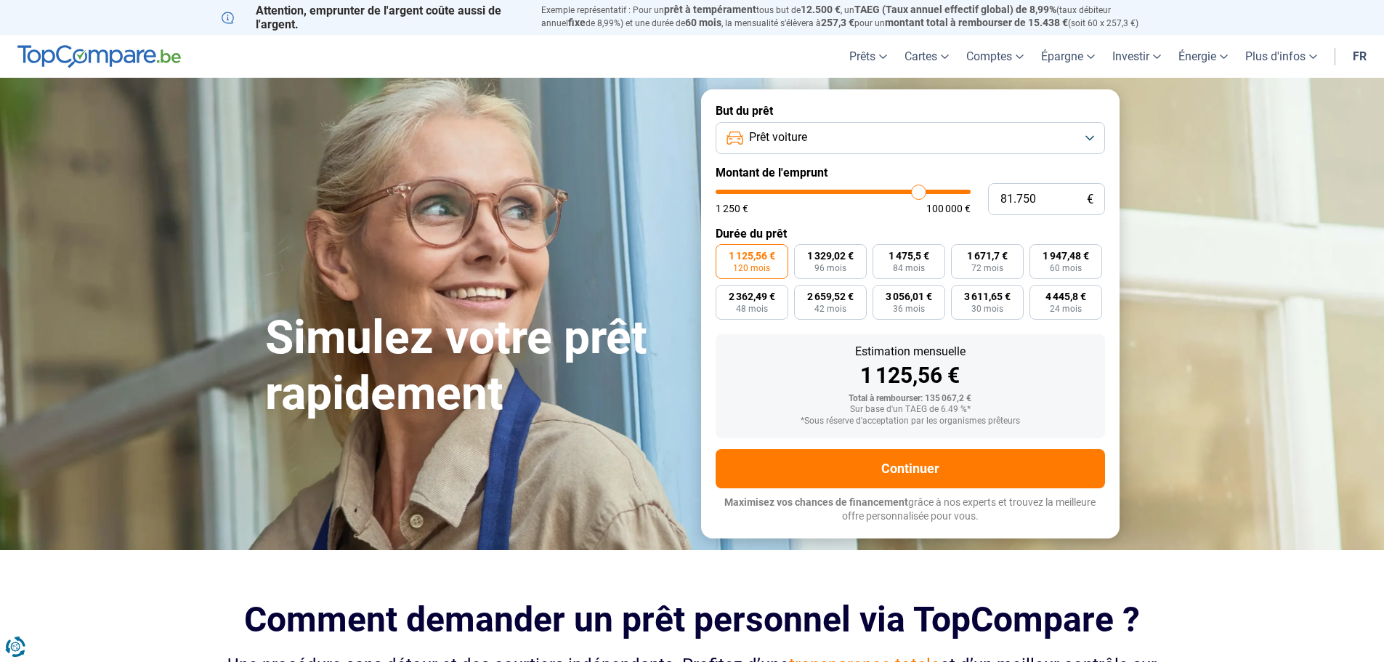
type input "81000"
type input "79.750"
type input "79750"
type input "78.750"
type input "78750"
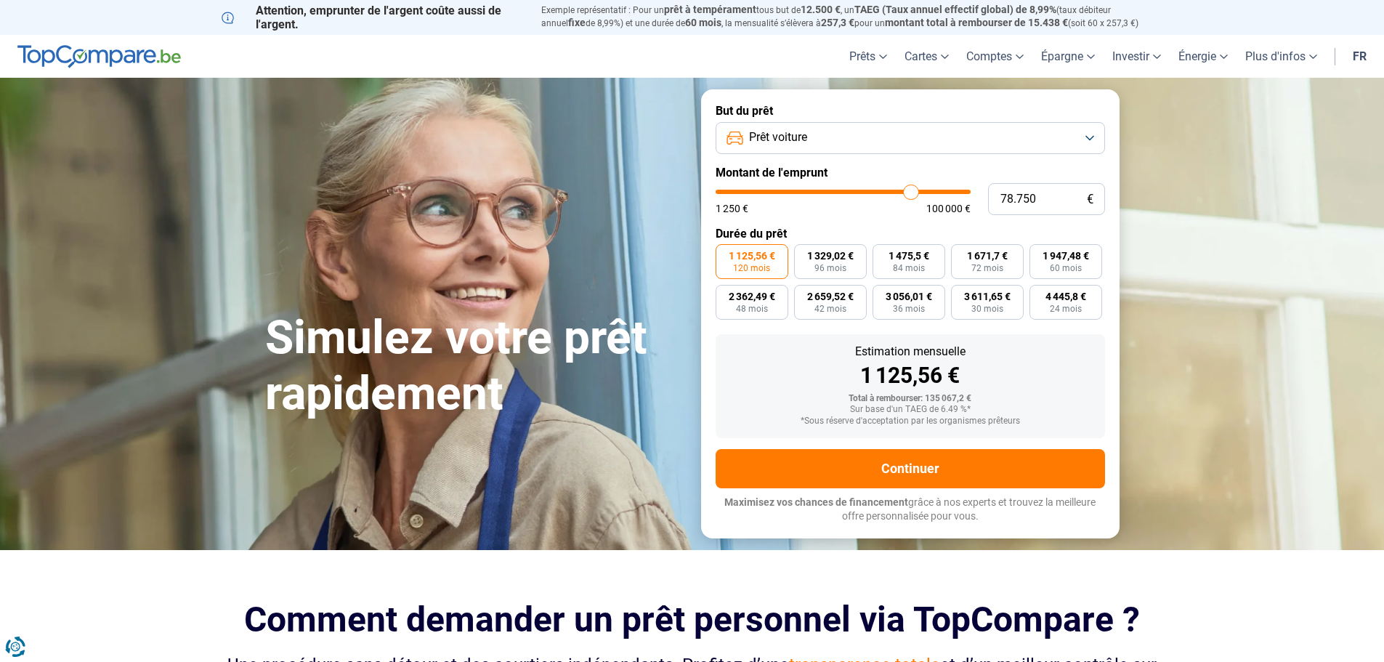
type input "78.250"
type input "78250"
type input "77.250"
type input "77250"
type input "76.500"
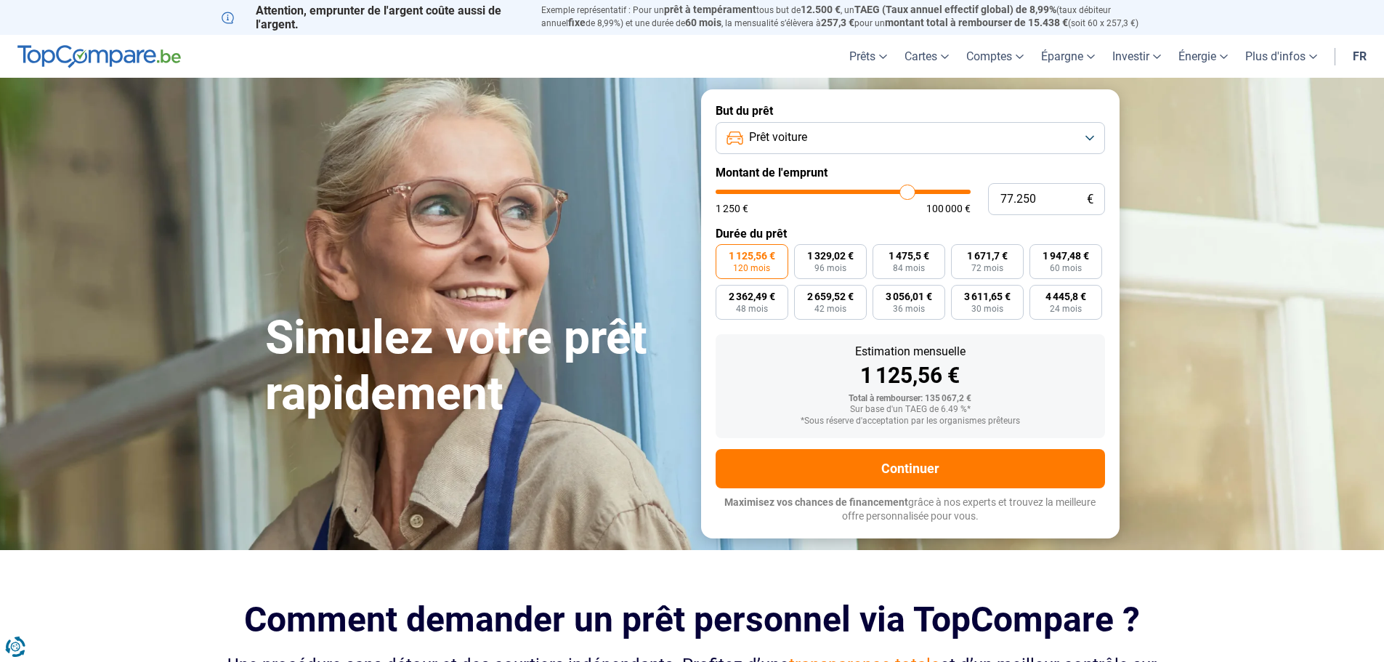
type input "76500"
type input "75.750"
type input "75750"
type input "75.000"
type input "75000"
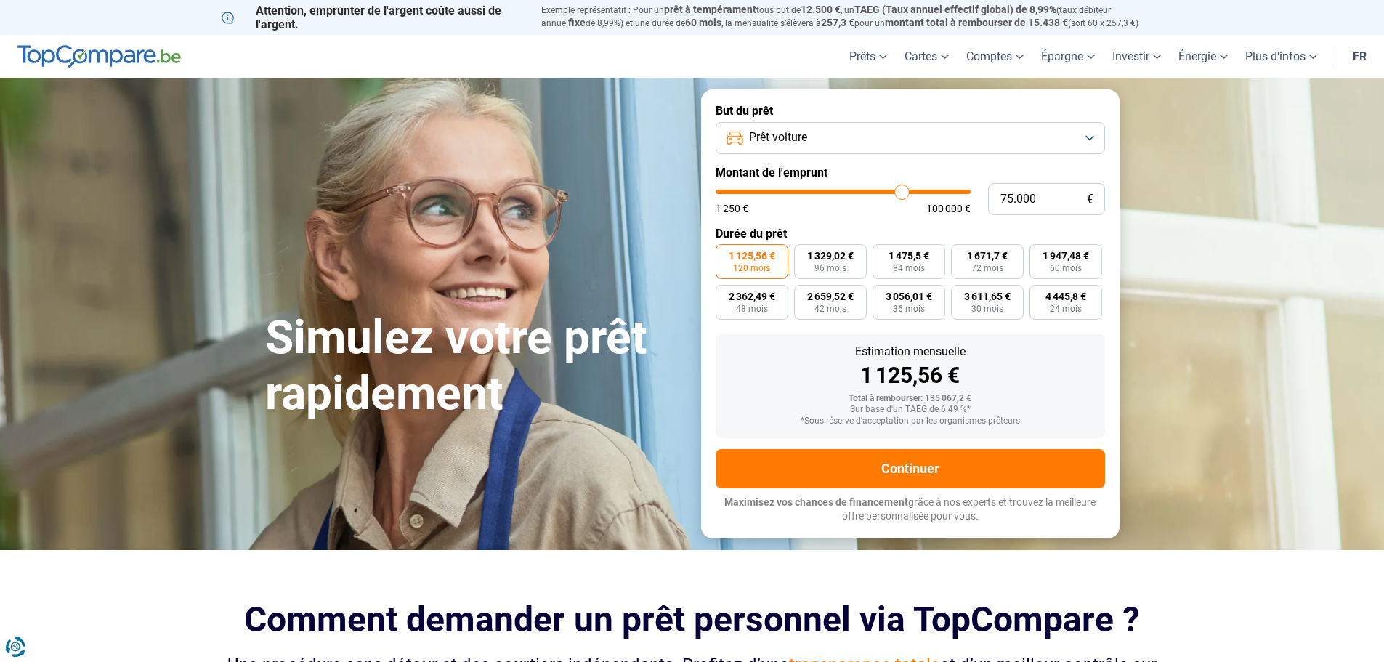
type input "73.750"
type input "73750"
type input "73.250"
type input "73250"
type input "72.250"
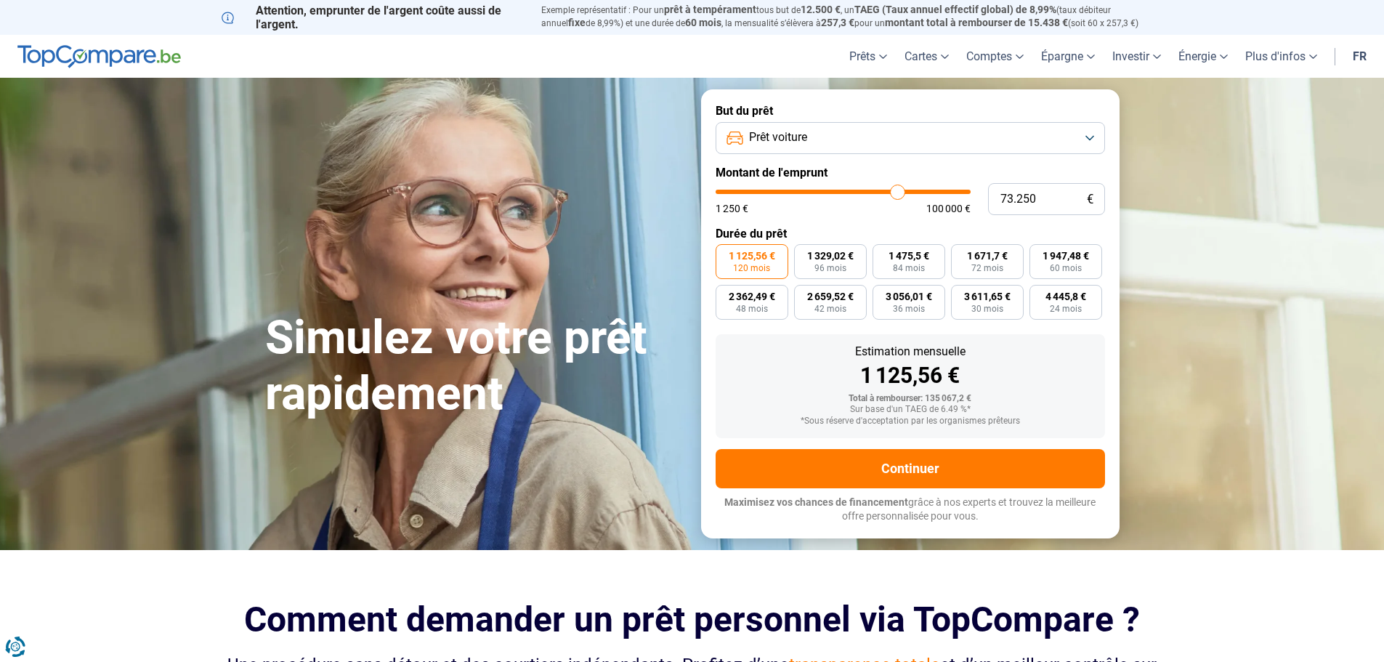
type input "72250"
type input "71.250"
type input "71250"
type input "70.750"
type input "70750"
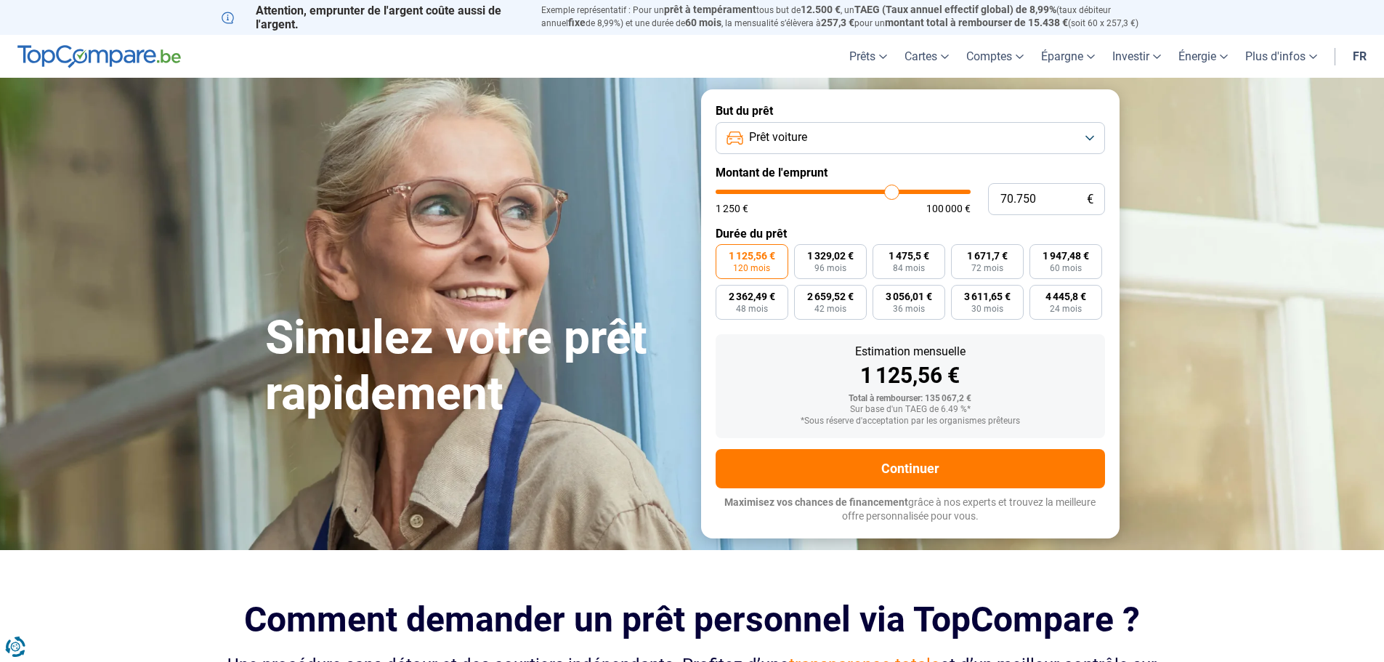
type input "69.750"
type input "69750"
type input "68.750"
type input "68750"
type input "68.000"
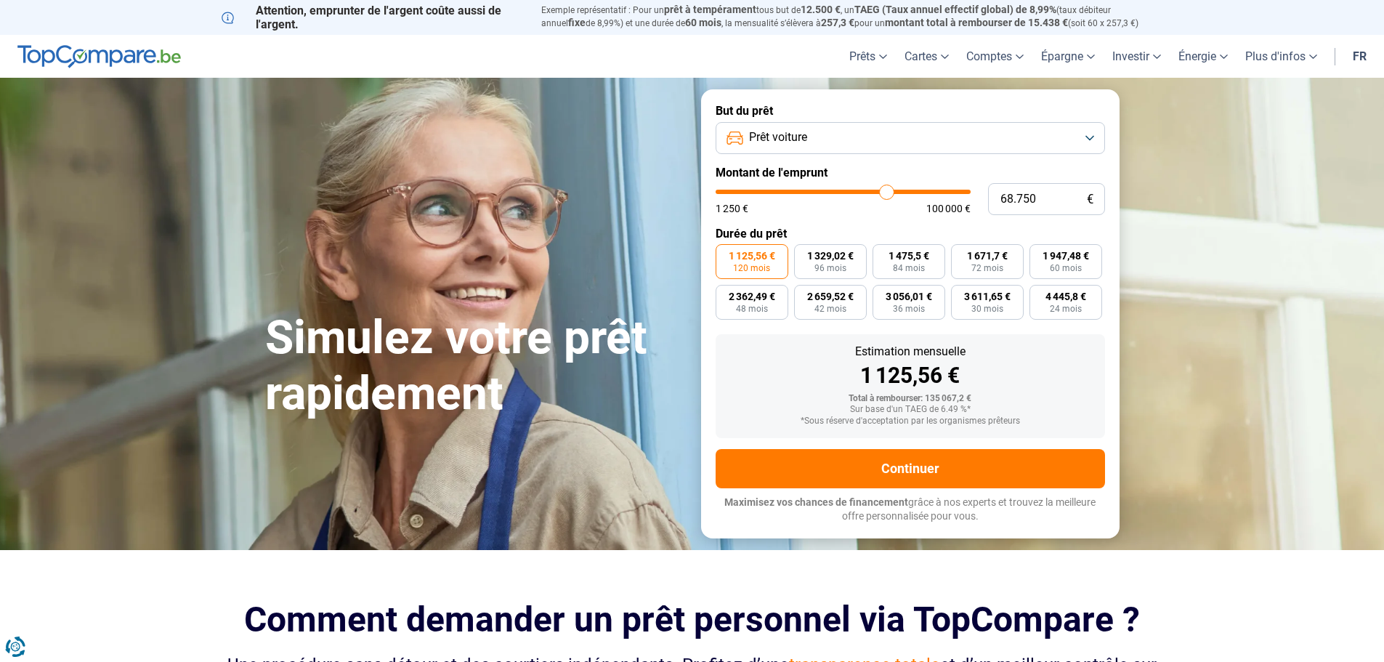
type input "68000"
type input "67.250"
type input "67250"
type input "66.250"
type input "66250"
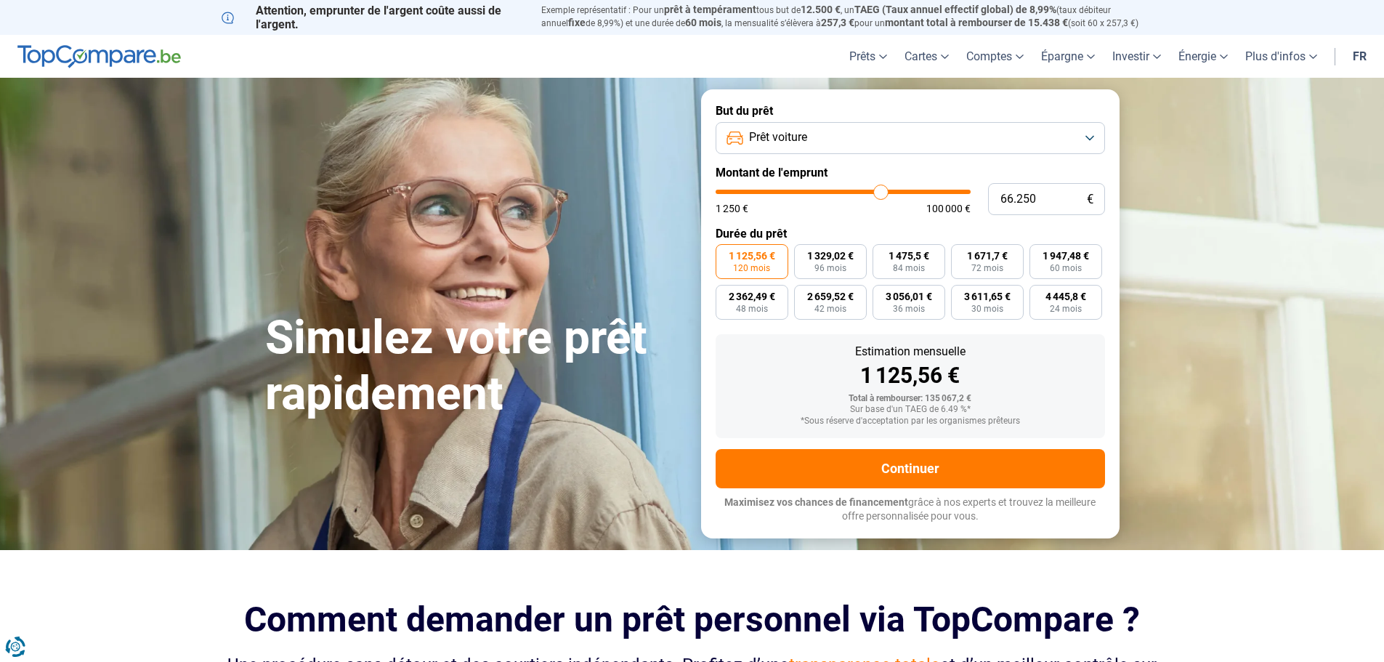
type input "65.250"
type input "65250"
type input "64.500"
type input "64500"
type input "63.500"
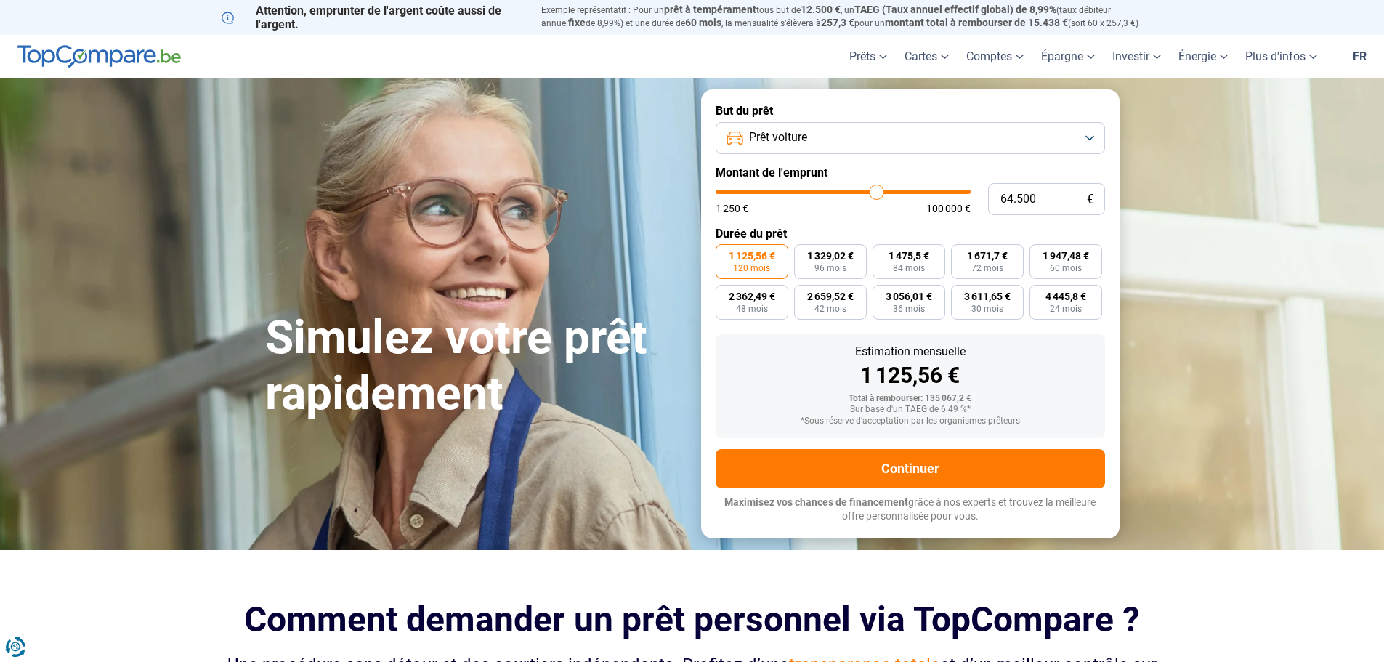
type input "63500"
type input "63.000"
type input "63000"
type input "62.250"
type input "62250"
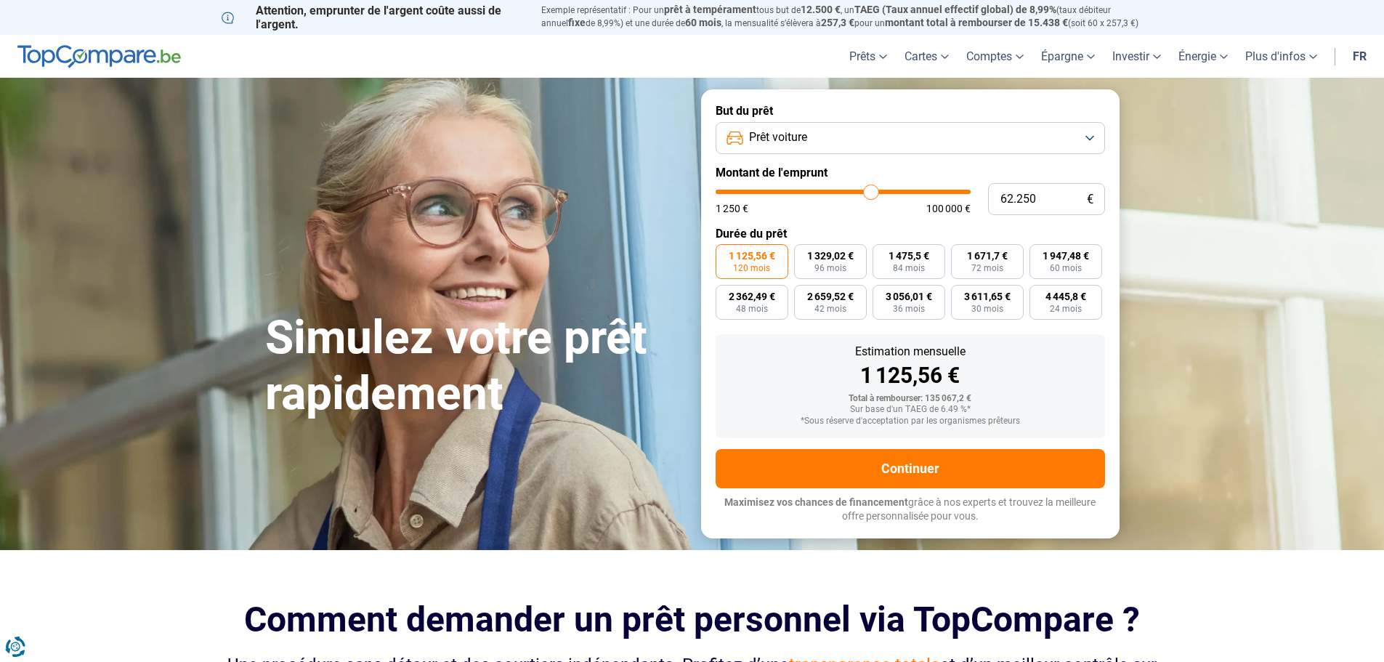
type input "61.750"
type input "61750"
type input "60.750"
type input "60750"
type input "60.250"
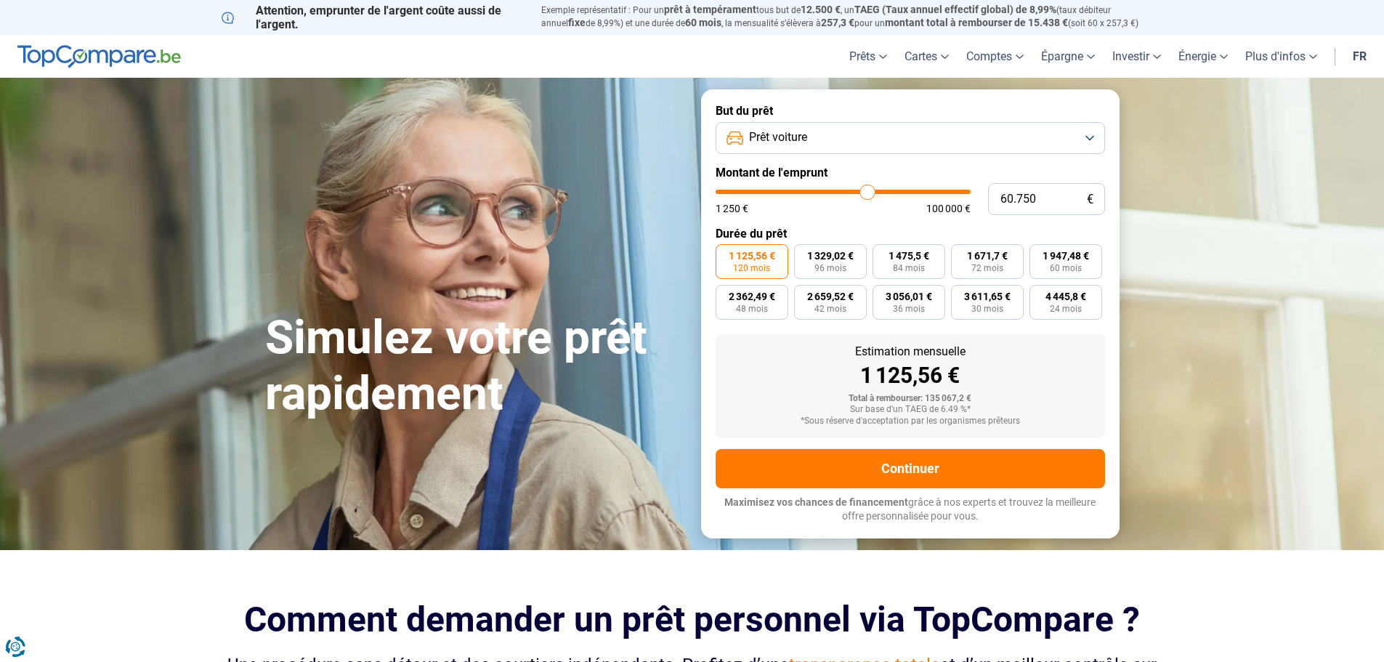
type input "60250"
type input "60.000"
type input "60000"
type input "59.500"
type input "59500"
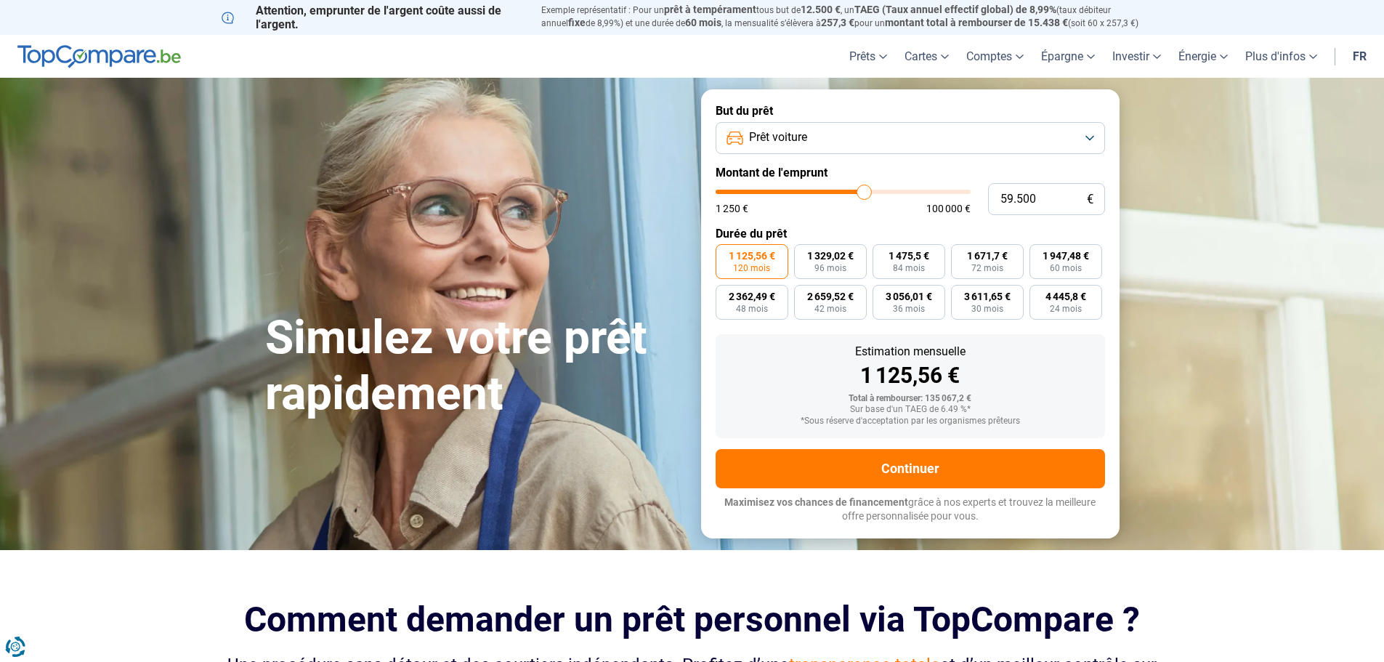
type input "59.250"
type input "59250"
type input "58.750"
type input "58750"
type input "58.500"
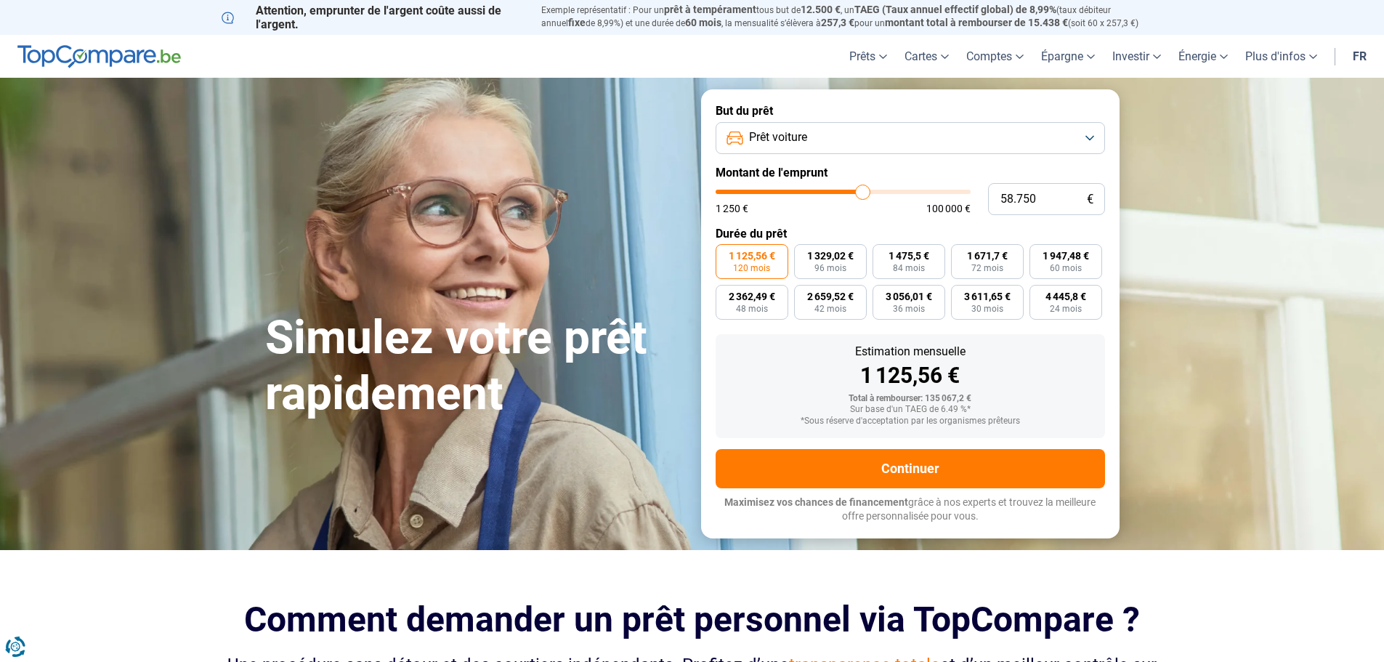
type input "58500"
type input "58.000"
type input "58000"
type input "57.750"
type input "57750"
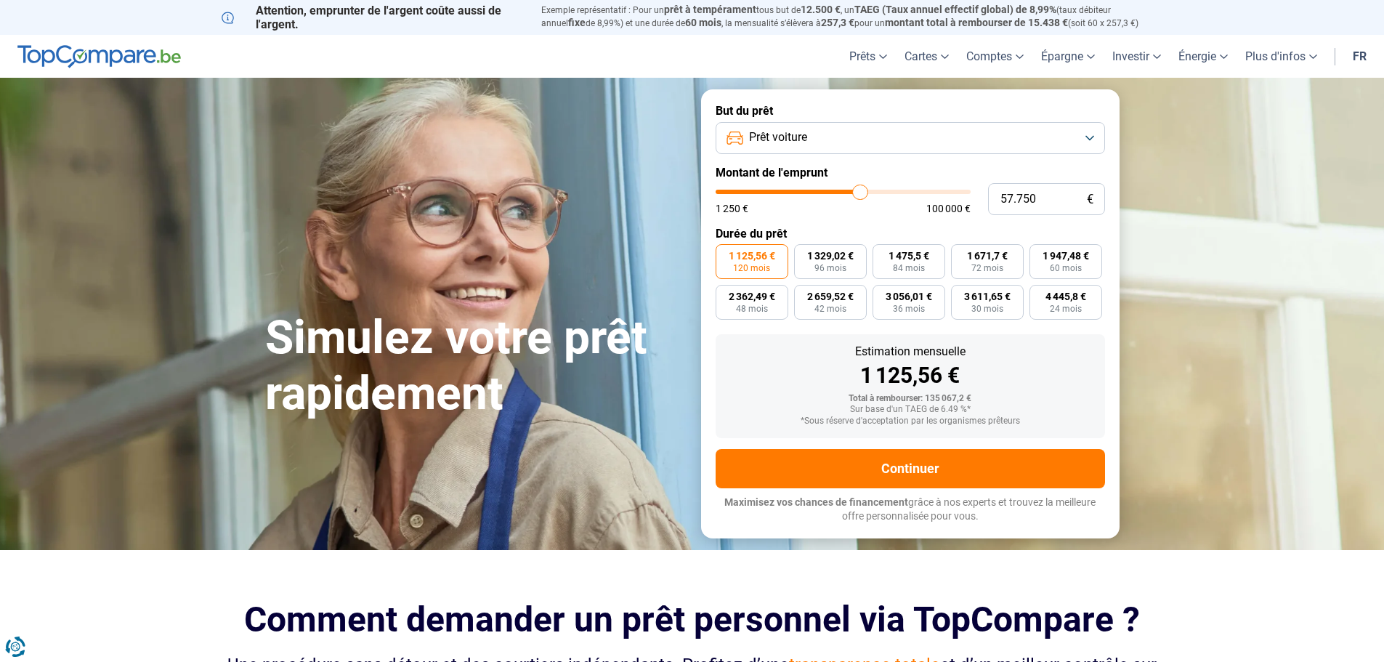
type input "57.500"
type input "57500"
type input "57.250"
type input "57250"
type input "57.000"
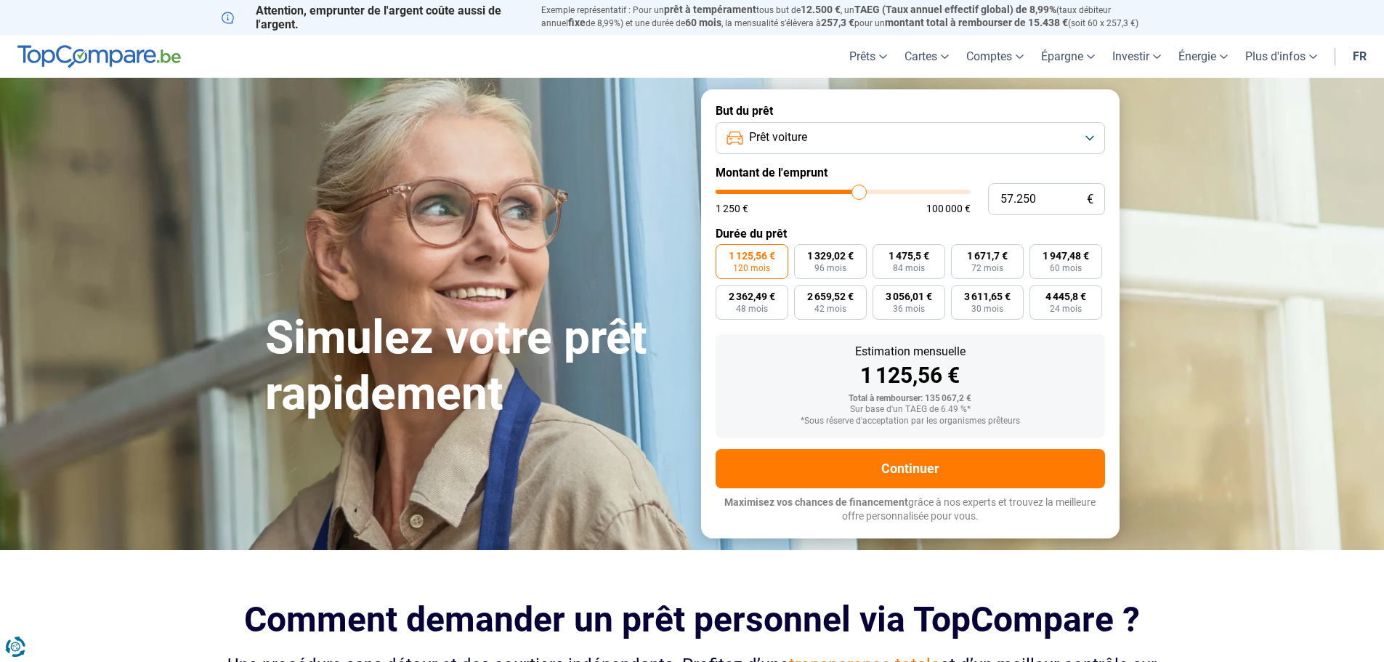
type input "57000"
type input "56.500"
type input "56500"
type input "56.250"
type input "56250"
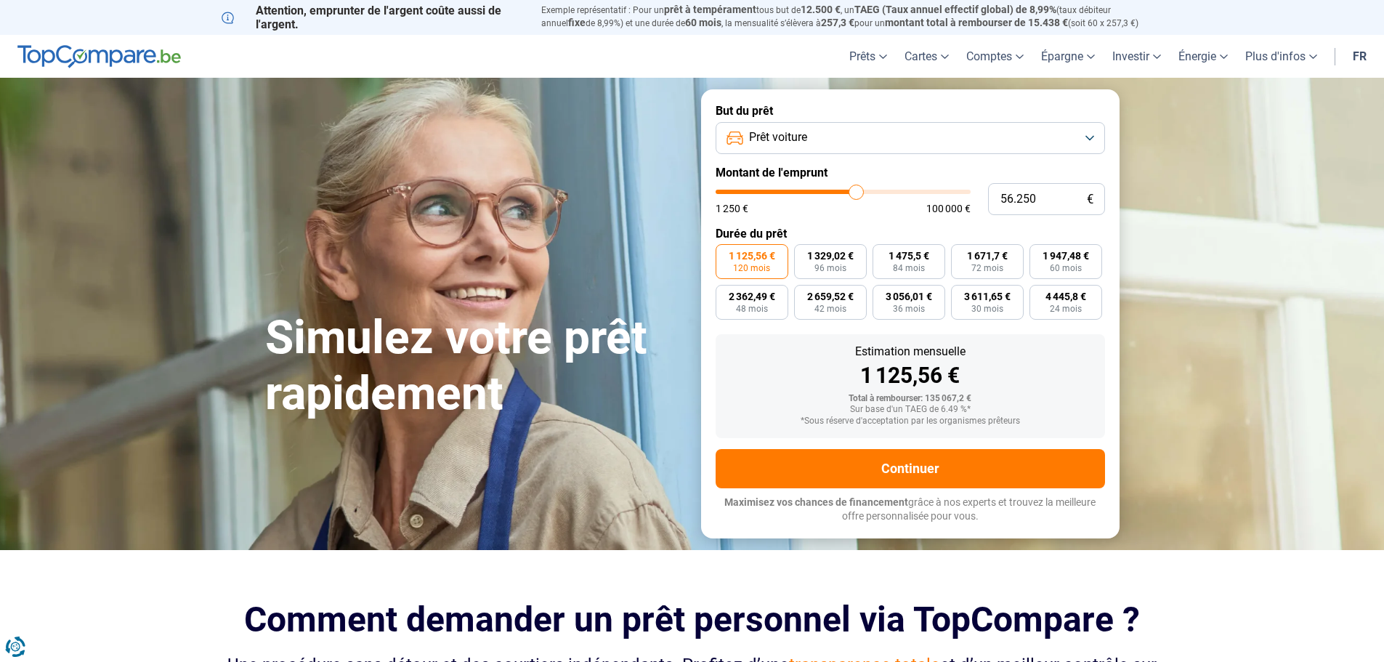
type input "56.000"
type input "56000"
type input "55.750"
type input "55750"
type input "55.500"
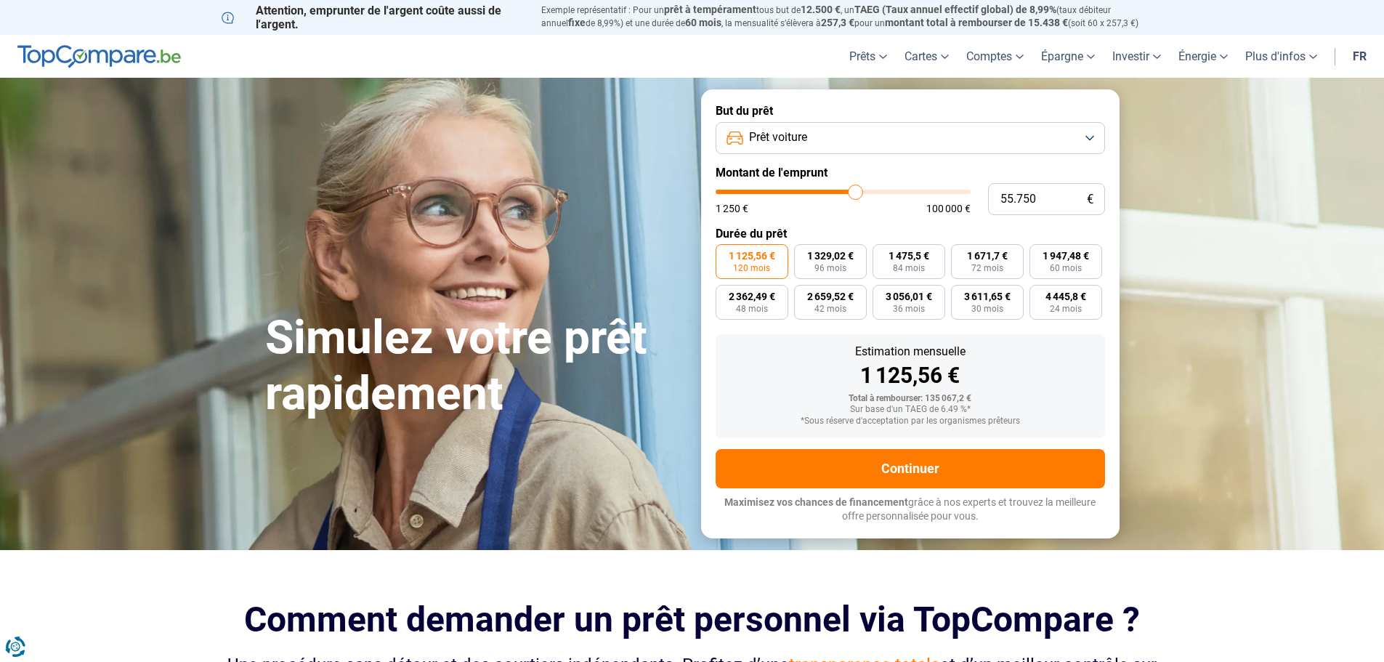
type input "55500"
type input "55.000"
type input "55000"
type input "54.750"
drag, startPoint x: 967, startPoint y: 193, endPoint x: 843, endPoint y: 211, distance: 125.6
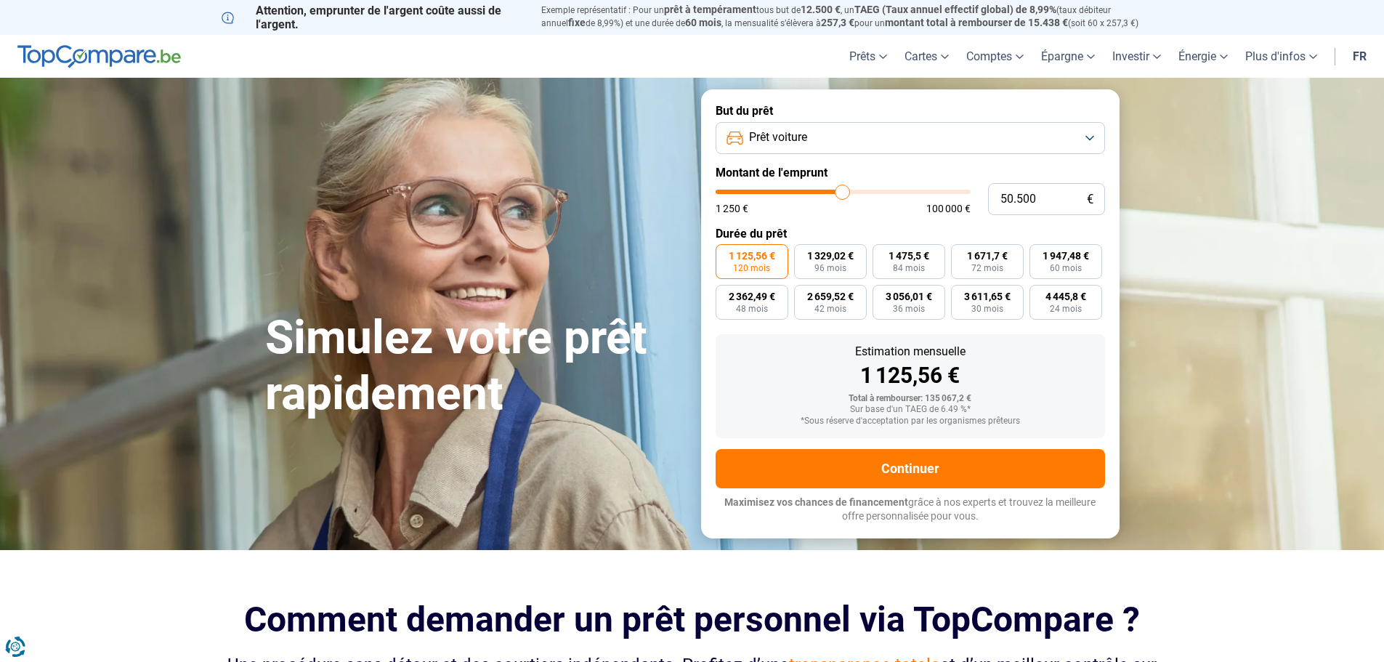
click at [843, 194] on input "range" at bounding box center [843, 192] width 255 height 4
